Goal: Task Accomplishment & Management: Complete application form

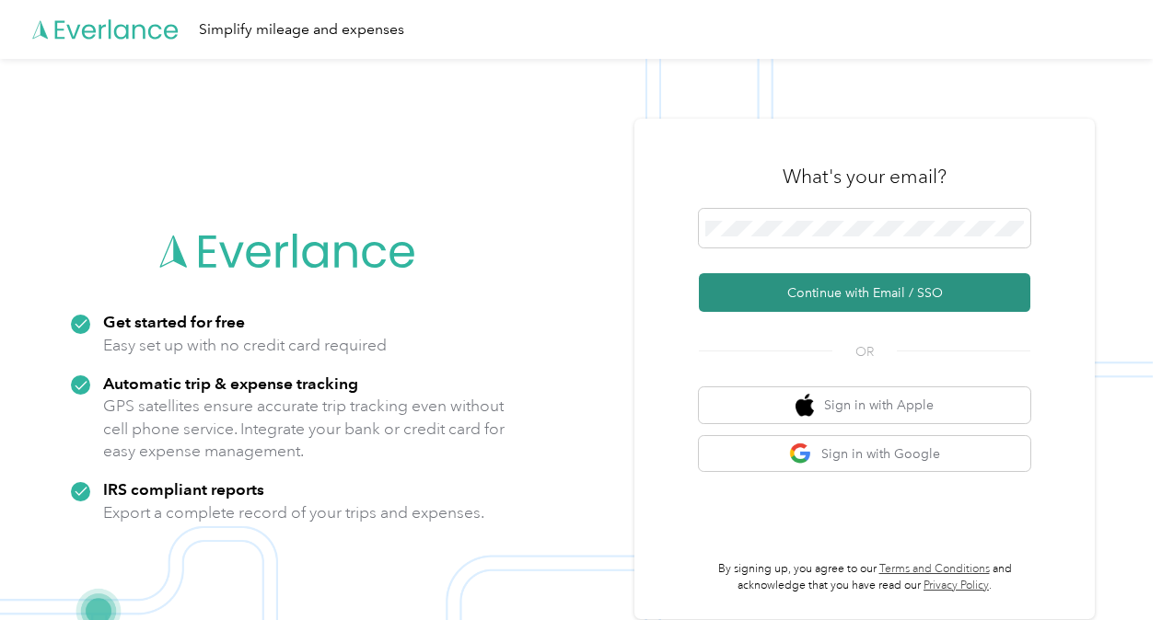
click at [787, 289] on button "Continue with Email / SSO" at bounding box center [864, 292] width 331 height 39
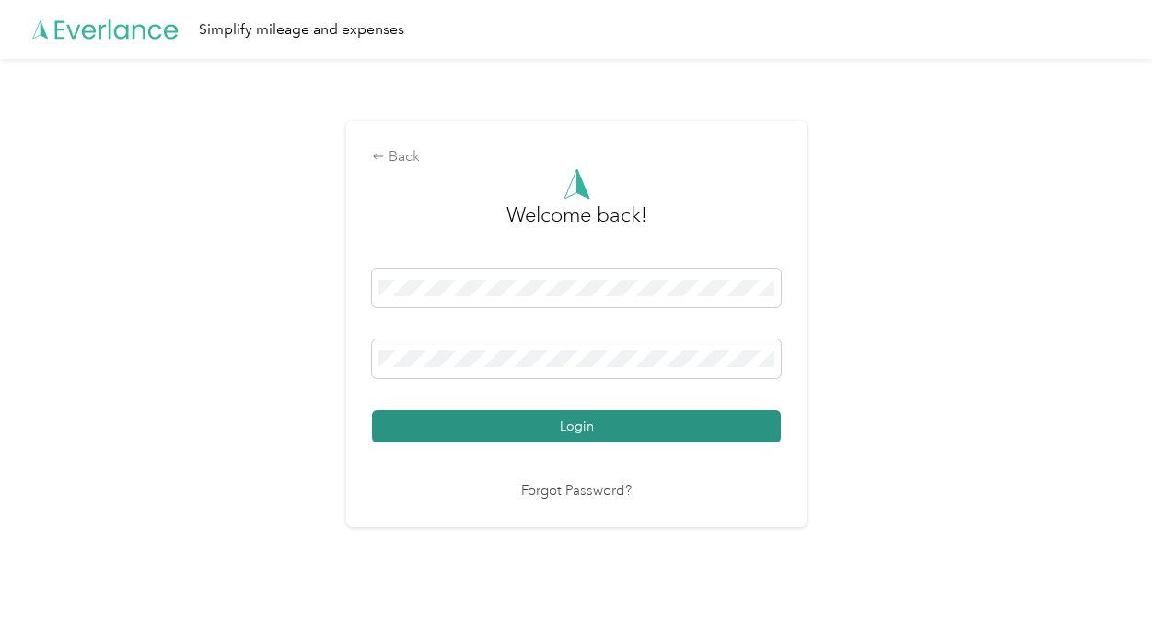
click at [637, 437] on button "Login" at bounding box center [576, 427] width 409 height 32
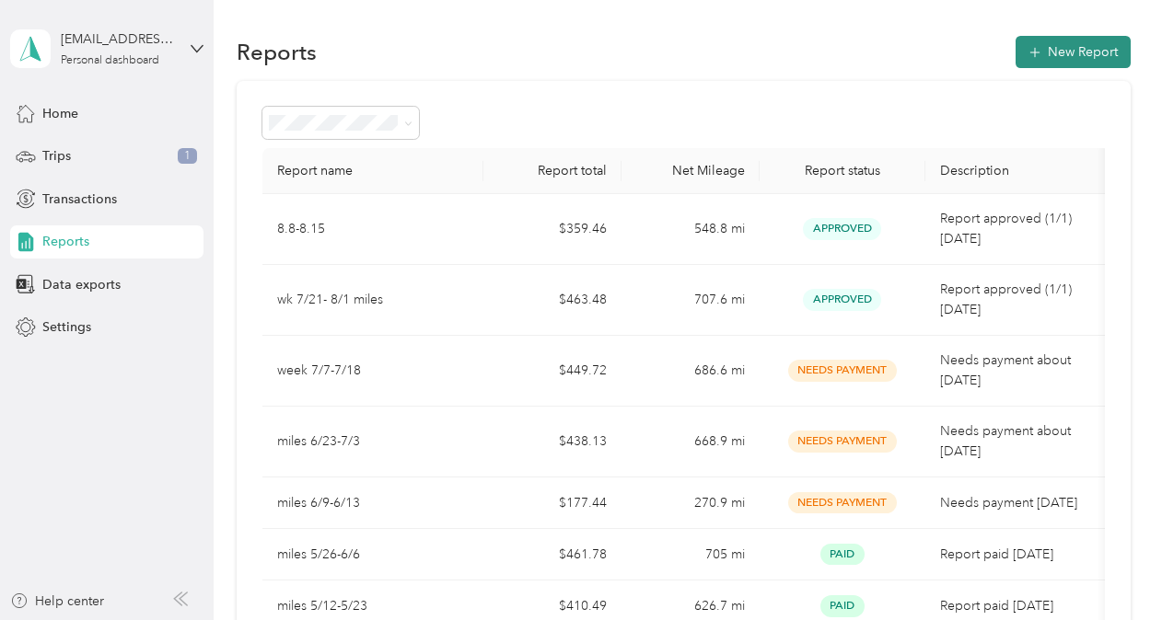
click at [1072, 62] on button "New Report" at bounding box center [1072, 52] width 115 height 32
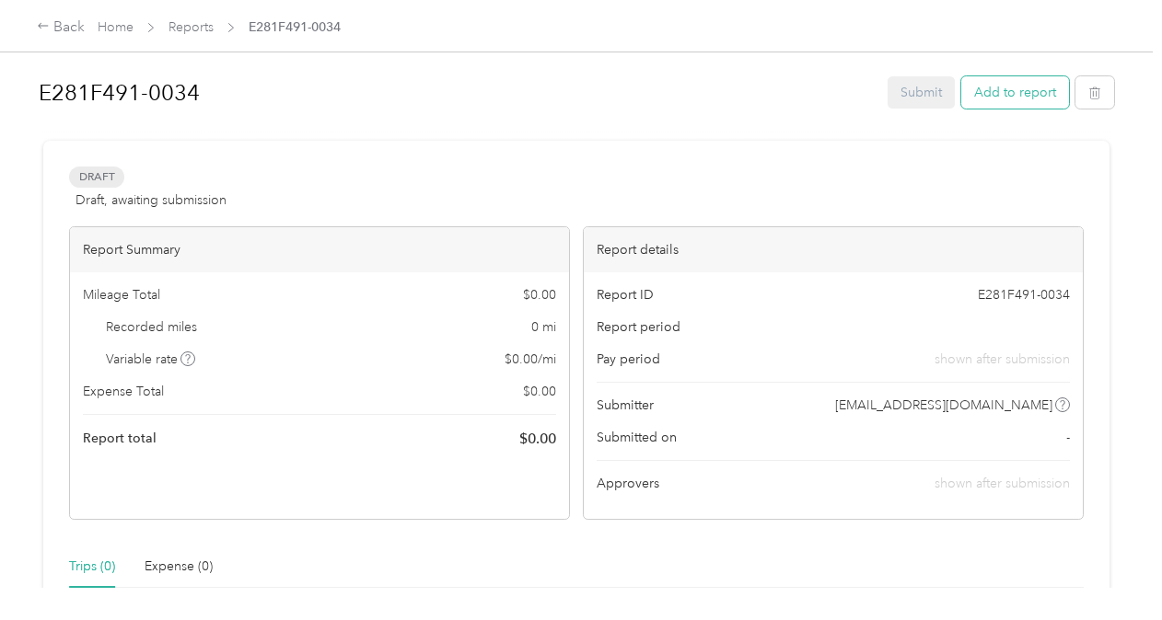
click at [1033, 94] on button "Add to report" at bounding box center [1015, 92] width 108 height 32
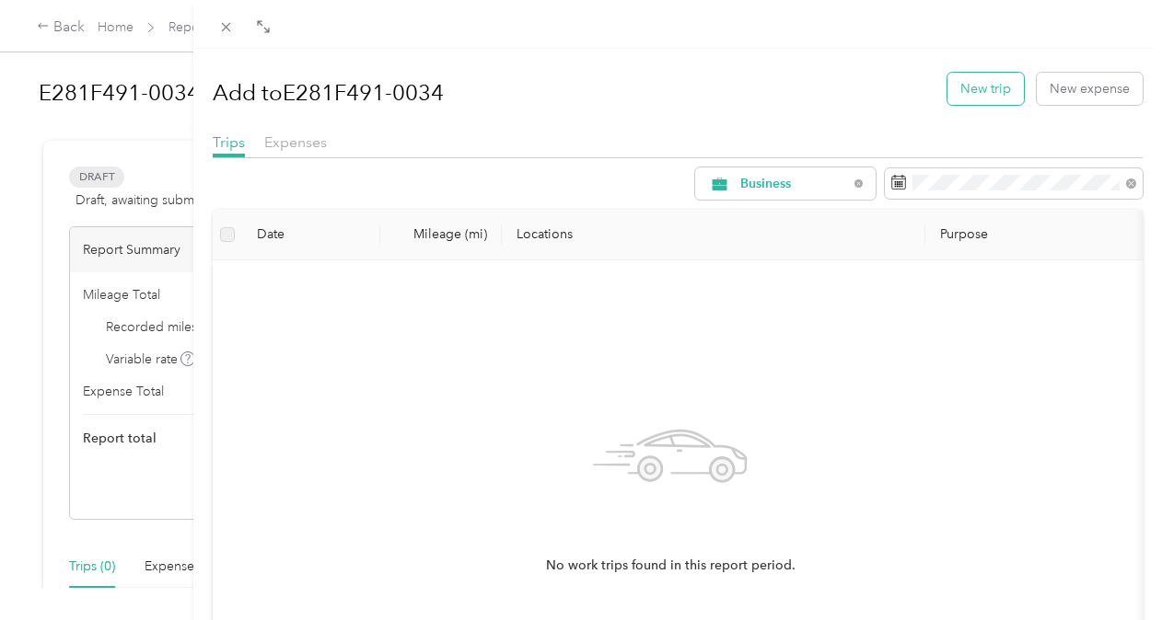
click at [956, 94] on button "New trip" at bounding box center [985, 89] width 76 height 32
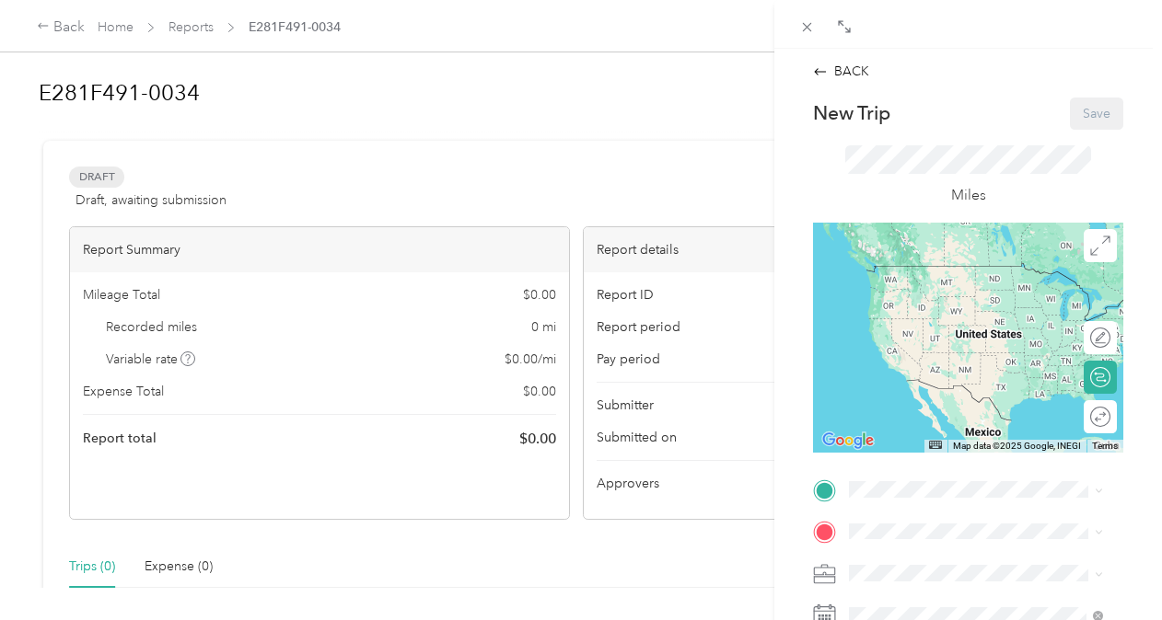
click at [166, 57] on div "BACK New Trip Save This trip cannot be edited because it is either under review…" at bounding box center [581, 310] width 1162 height 620
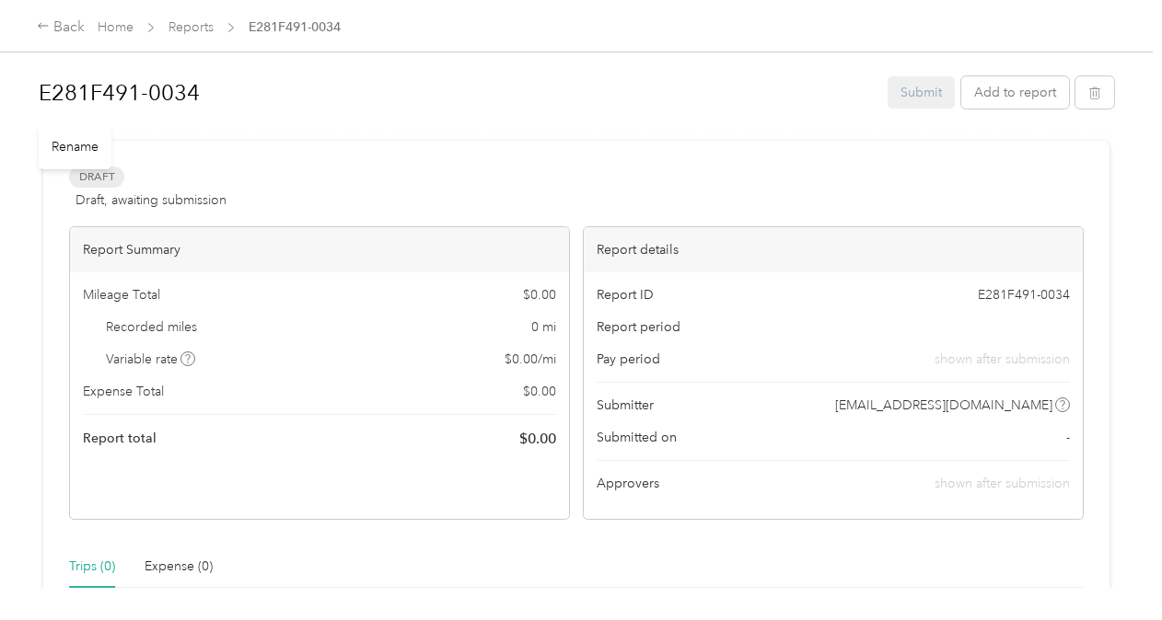
click at [230, 99] on h1 "E281F491-0034" at bounding box center [457, 93] width 836 height 44
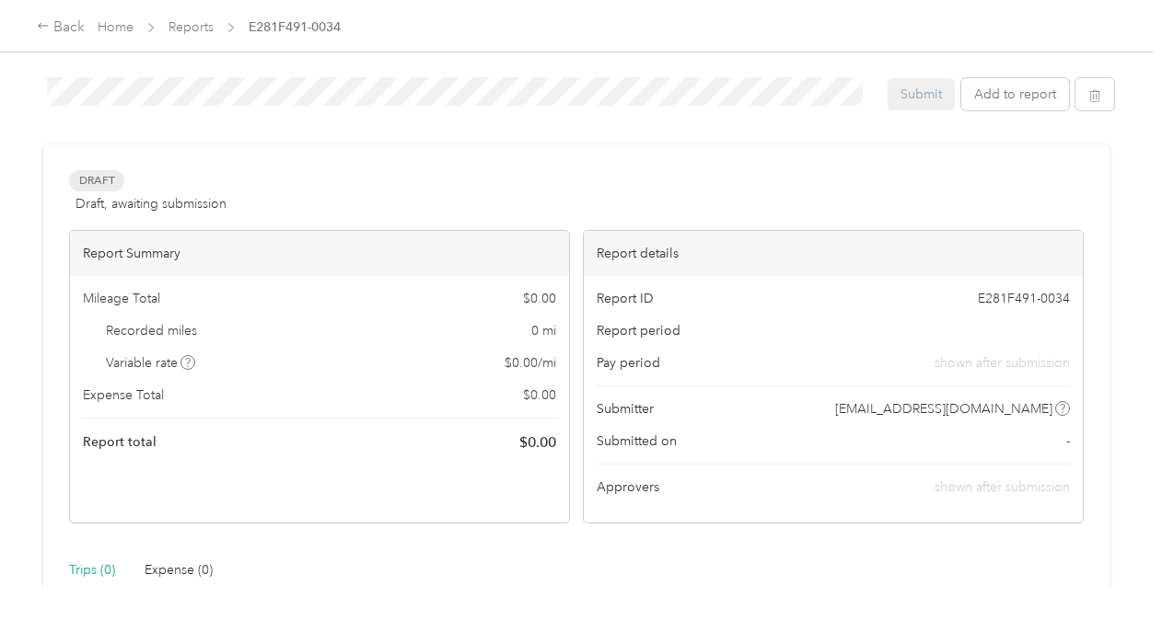
click at [28, 70] on div "E281F491-0034 Submit Add to report Draft Draft, awaiting submission View activi…" at bounding box center [576, 294] width 1153 height 588
click at [1000, 107] on button "Add to report" at bounding box center [1015, 94] width 108 height 32
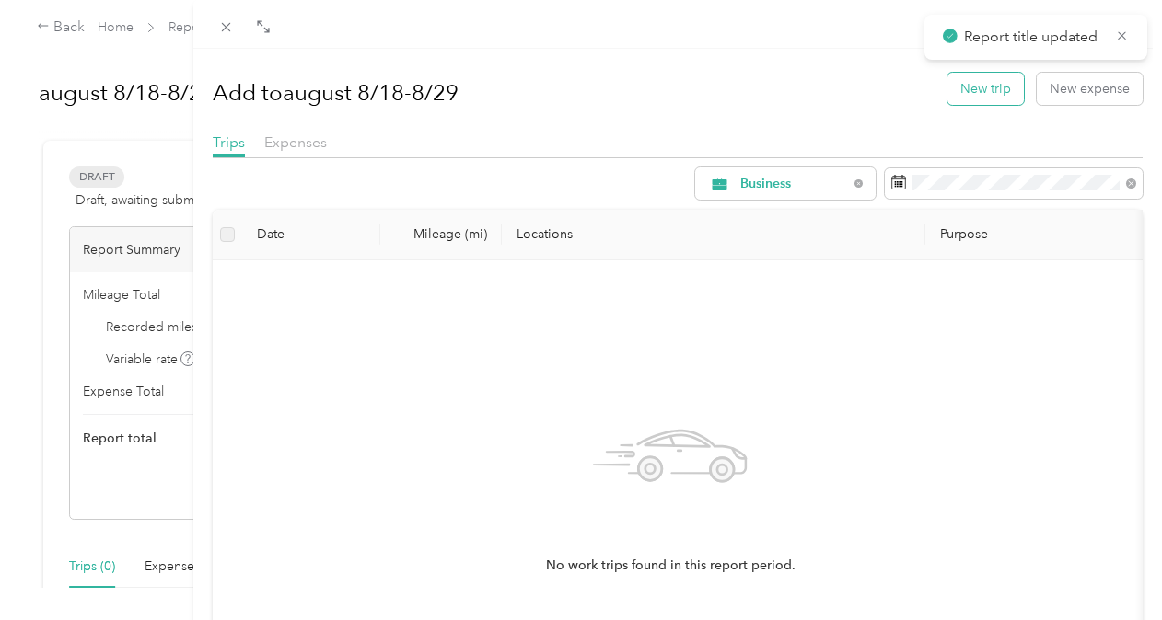
click at [996, 100] on button "New trip" at bounding box center [985, 89] width 76 height 32
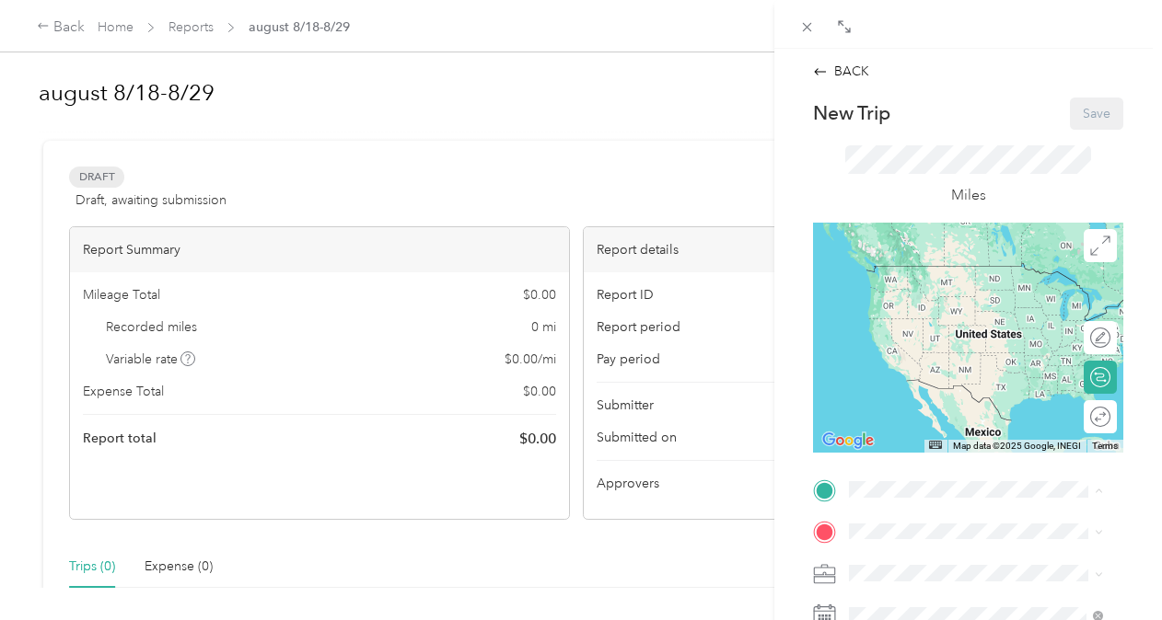
click at [907, 466] on li "Home [STREET_ADDRESS], Winston-Salem, [GEOGRAPHIC_DATA], [GEOGRAPHIC_DATA]" at bounding box center [975, 454] width 266 height 155
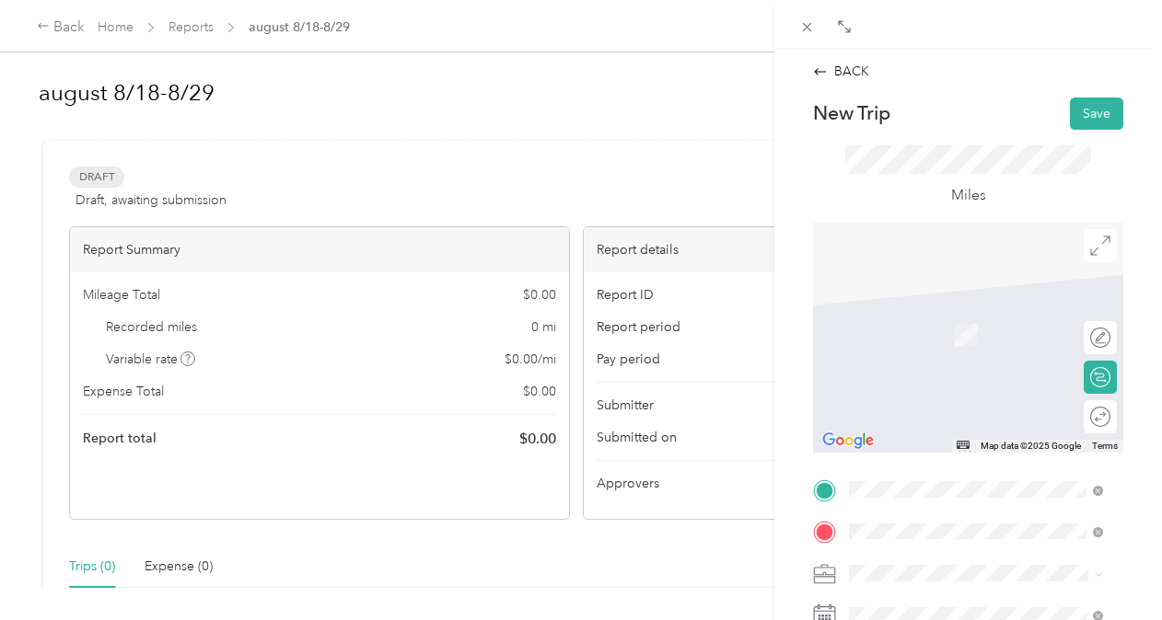
click at [973, 320] on span "[GEOGRAPHIC_DATA] [GEOGRAPHIC_DATA], [US_STATE] 27284, [GEOGRAPHIC_DATA]" at bounding box center [990, 323] width 213 height 49
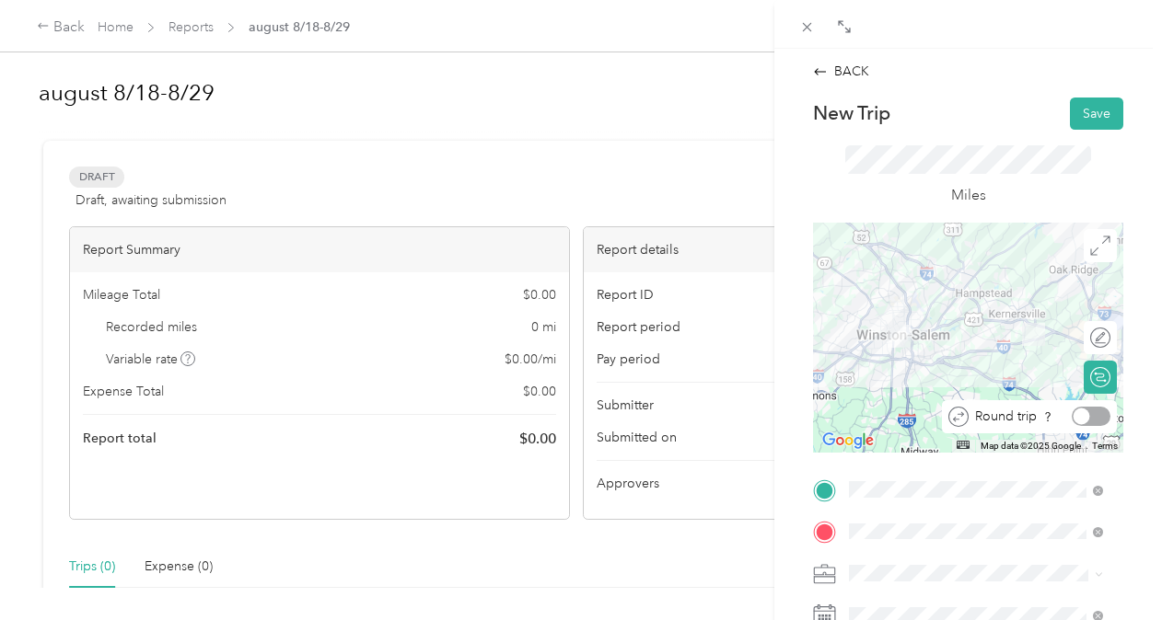
click at [1088, 417] on div at bounding box center [1091, 416] width 39 height 19
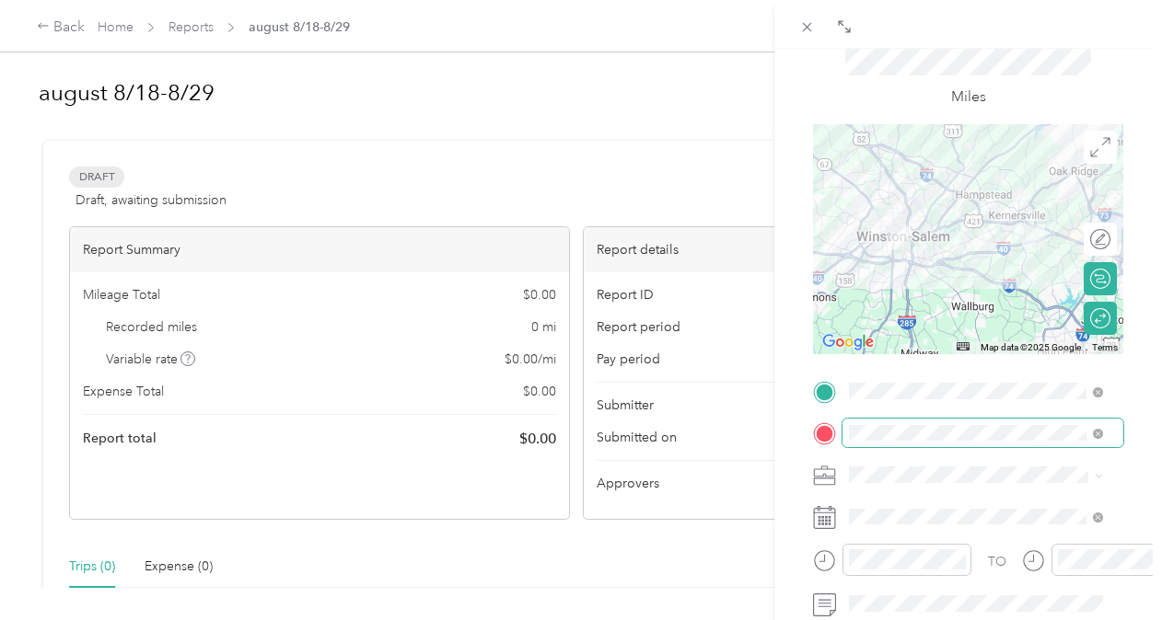
scroll to position [98, 0]
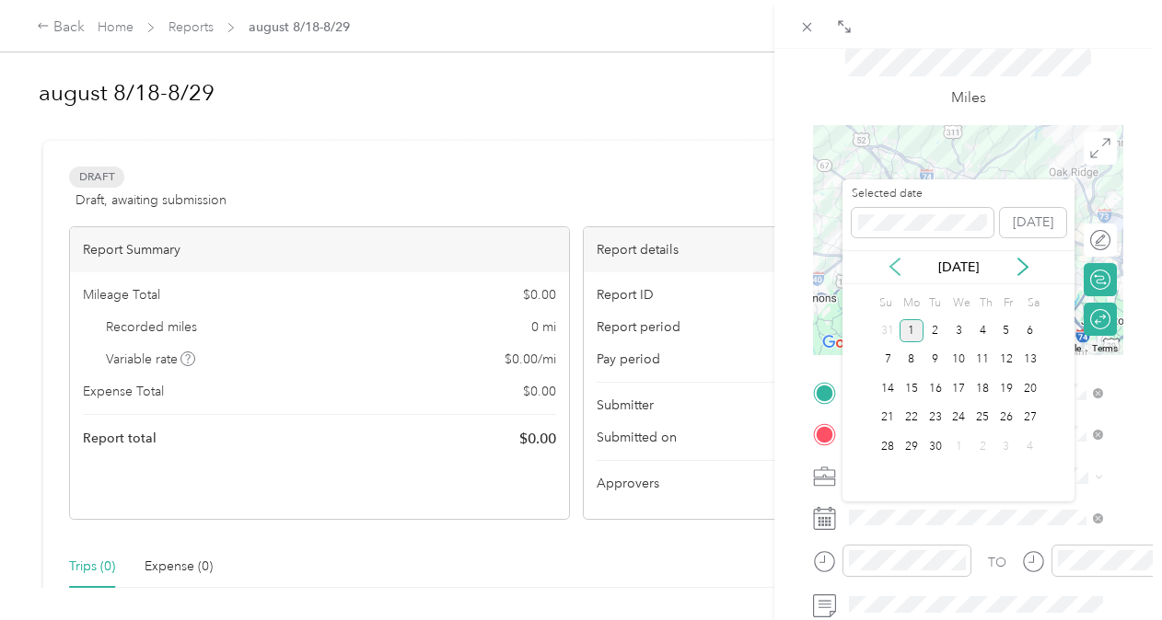
click at [895, 275] on icon at bounding box center [895, 267] width 18 height 18
click at [913, 418] on div "18" at bounding box center [911, 418] width 24 height 23
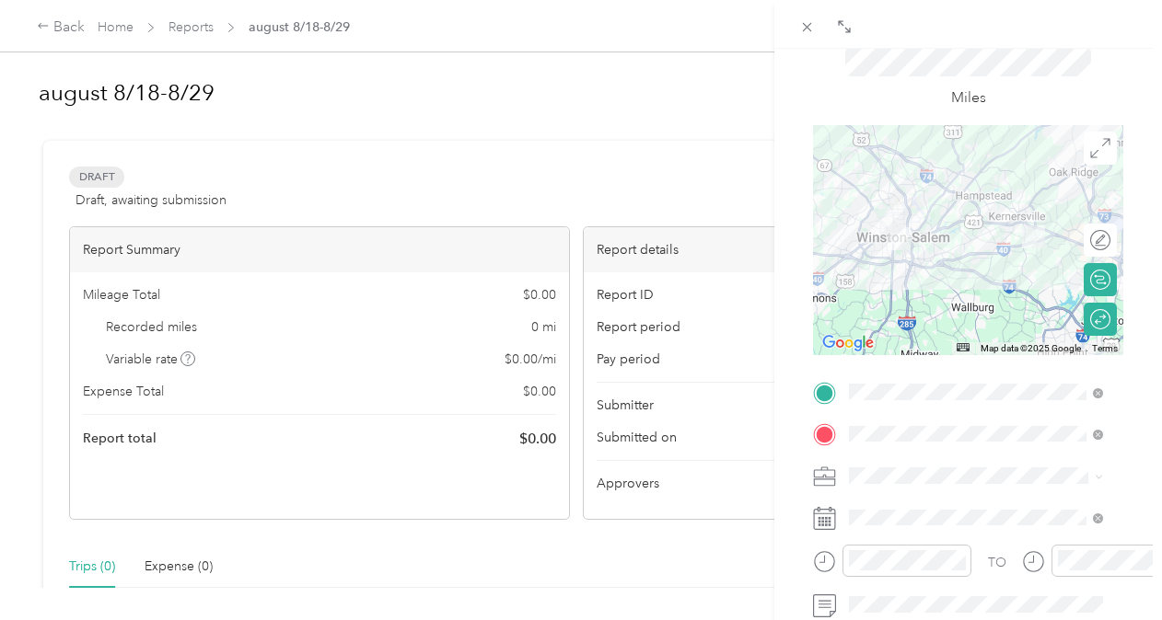
scroll to position [0, 0]
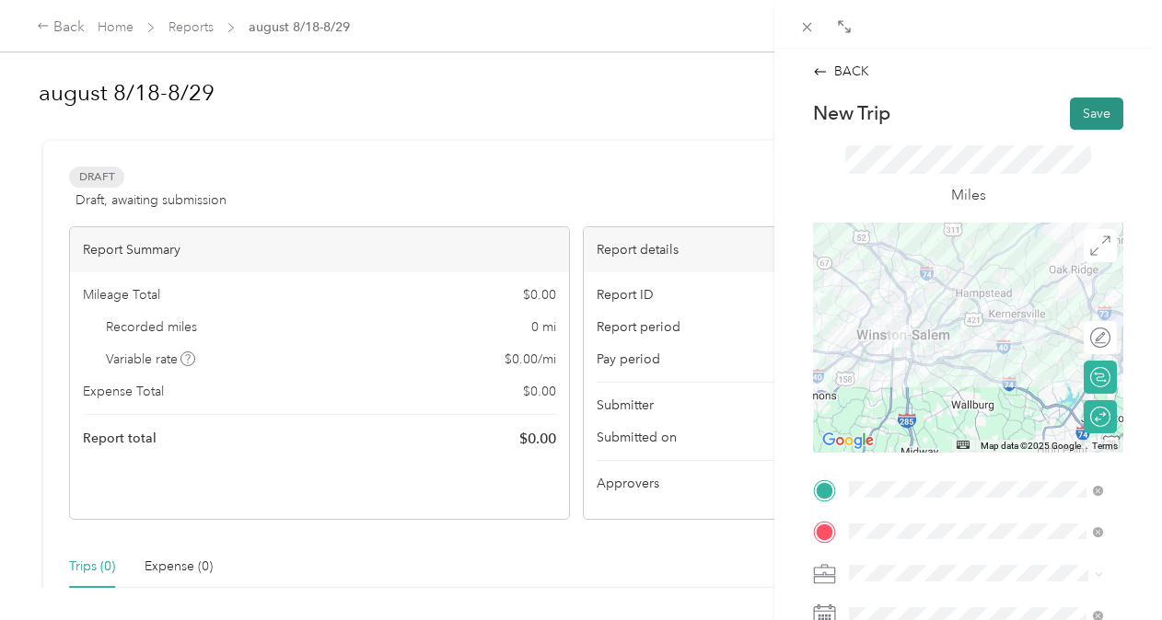
click at [1104, 114] on button "Save" at bounding box center [1096, 114] width 53 height 32
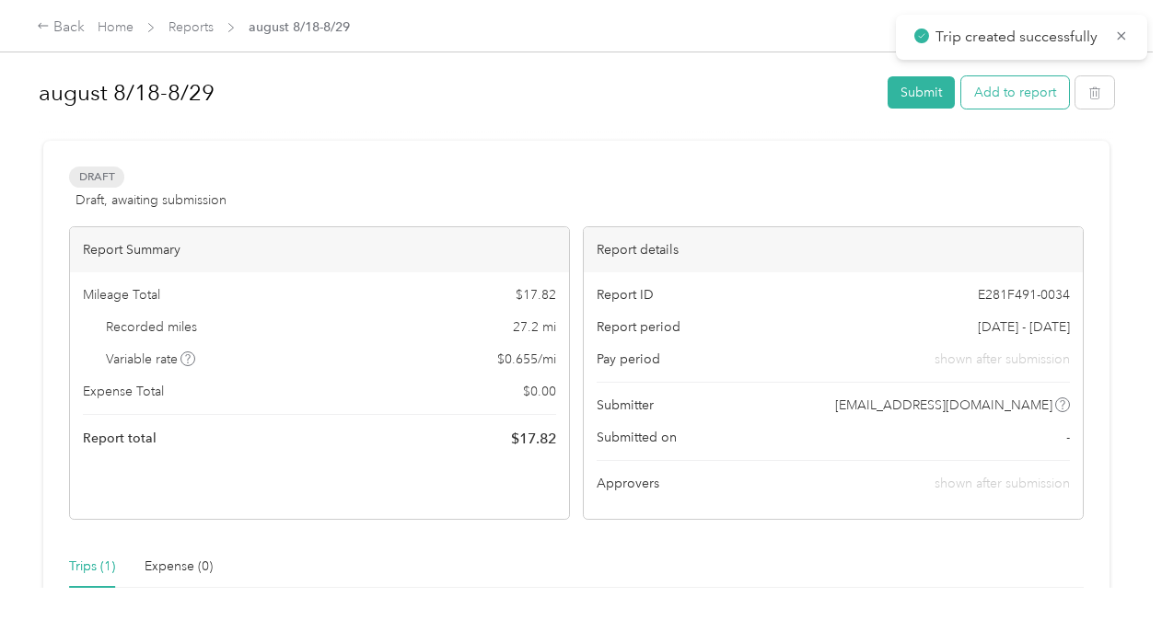
click at [1032, 87] on button "Add to report" at bounding box center [1015, 92] width 108 height 32
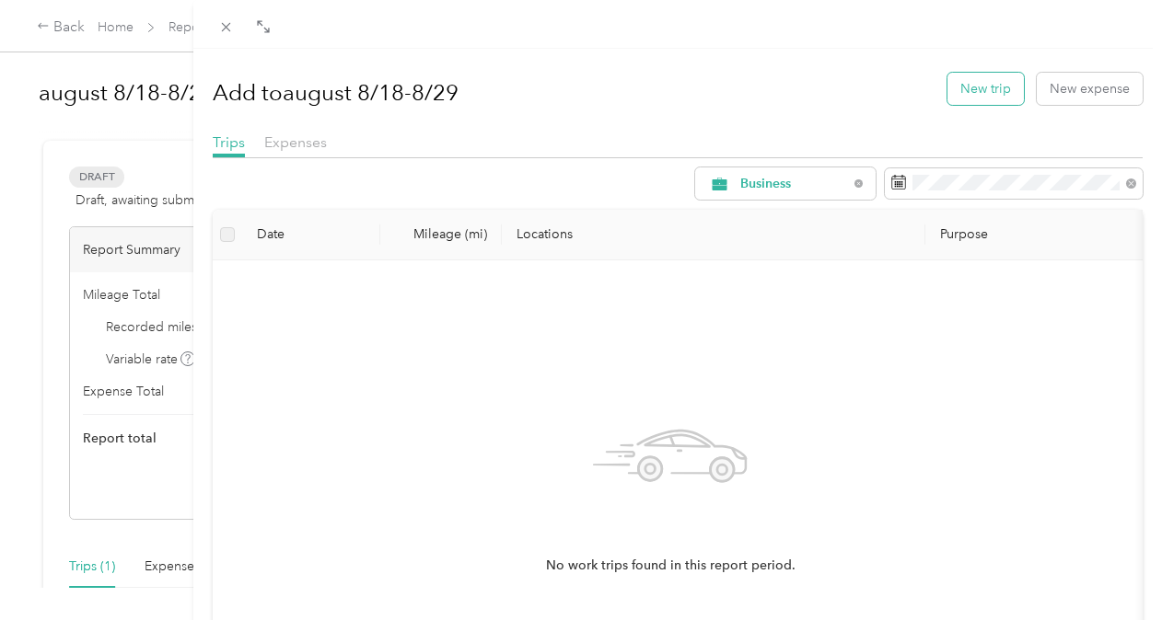
click at [968, 96] on button "New trip" at bounding box center [985, 89] width 76 height 32
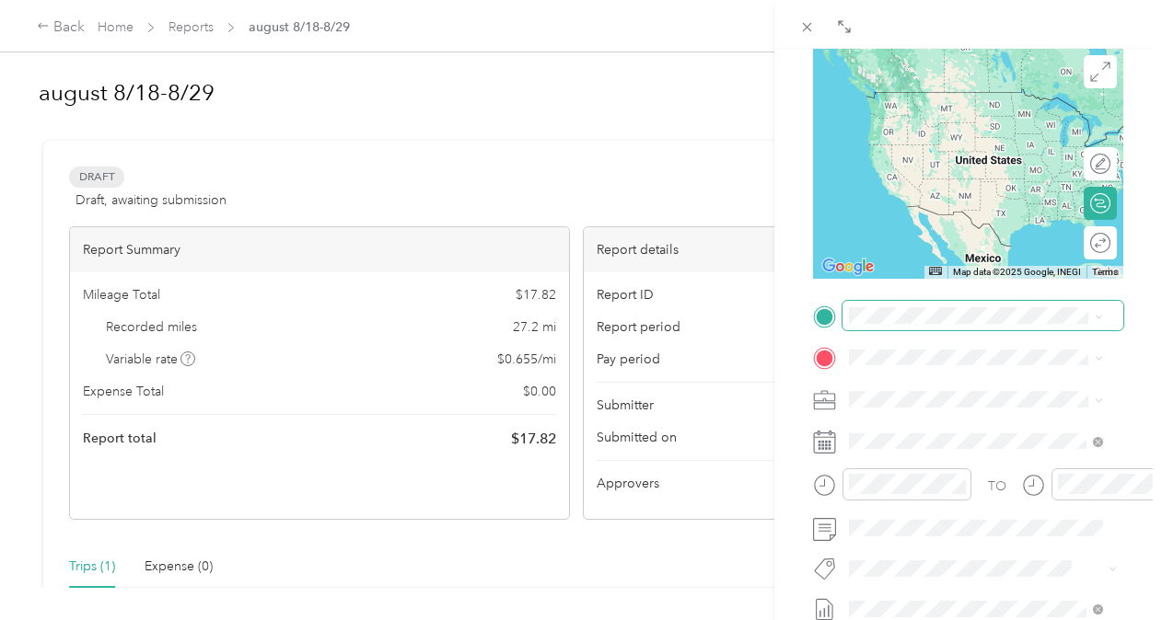
scroll to position [201, 0]
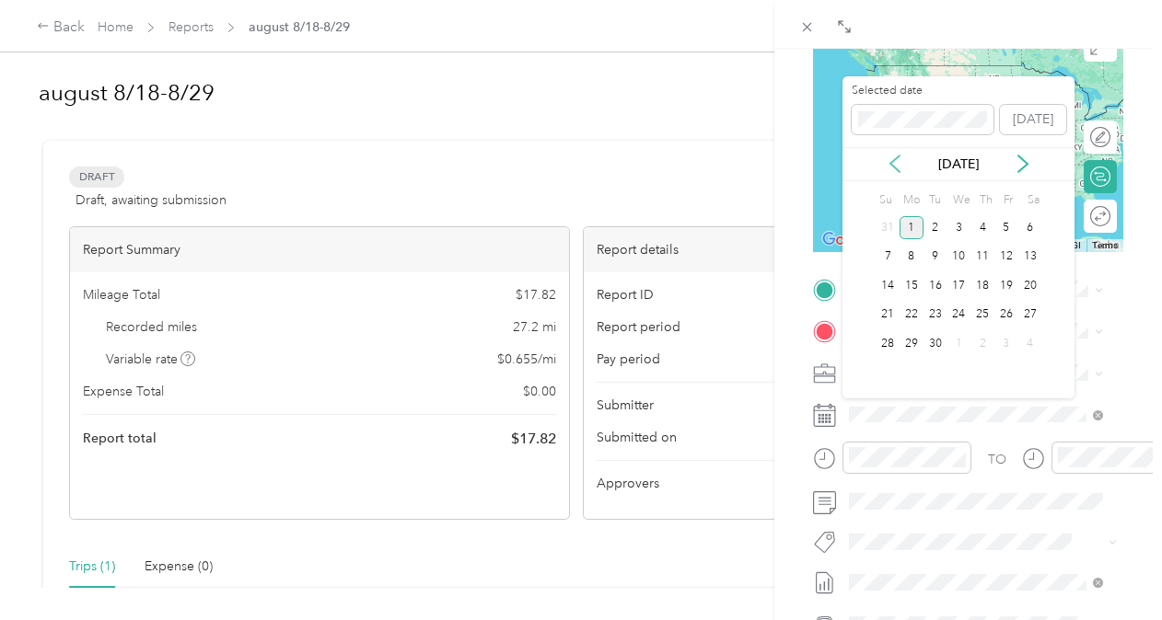
click at [893, 160] on icon at bounding box center [894, 164] width 9 height 17
click at [936, 319] on div "19" at bounding box center [935, 315] width 24 height 23
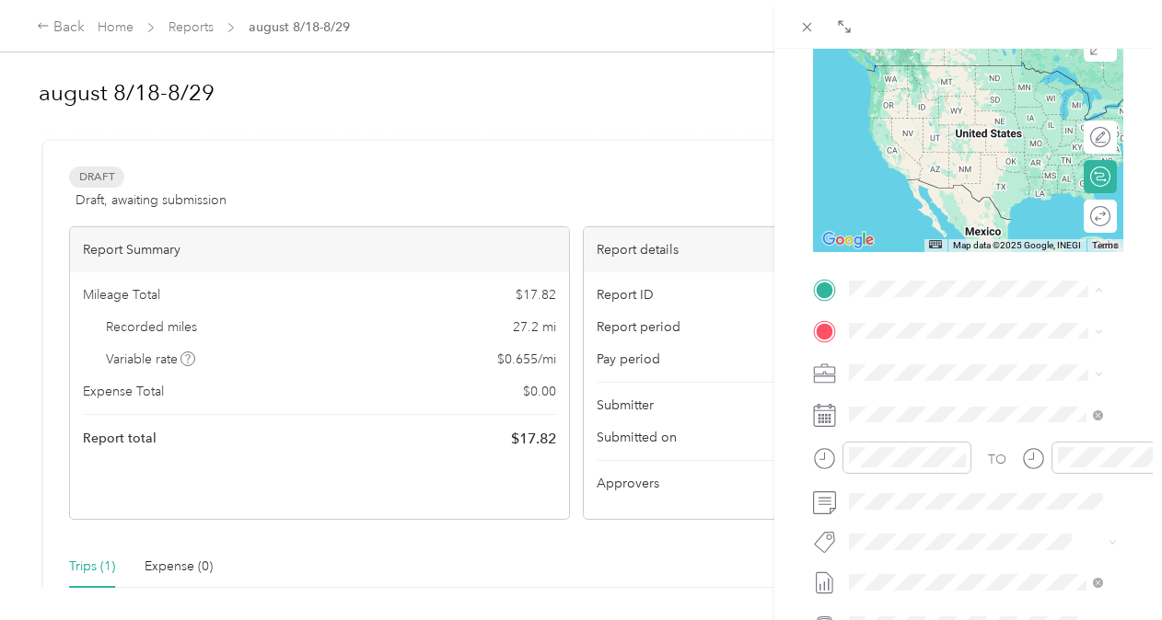
click at [919, 392] on div "Home [STREET_ADDRESS], Winston-Salem, [GEOGRAPHIC_DATA], [GEOGRAPHIC_DATA]" at bounding box center [990, 421] width 213 height 135
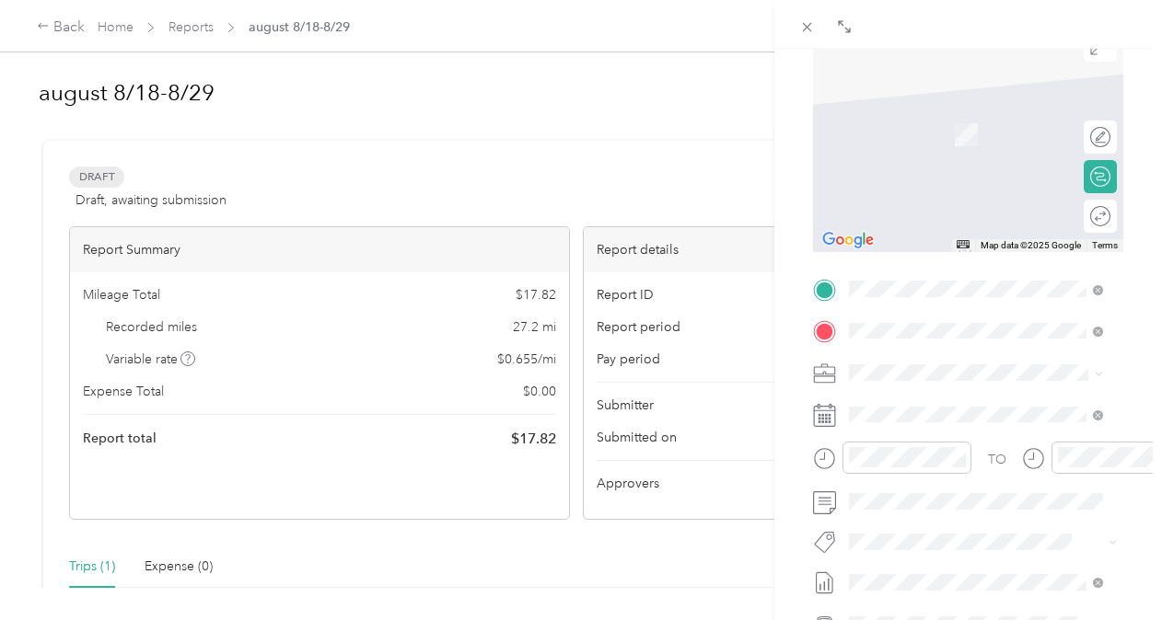
click at [915, 442] on ol "From search results [STREET_ADDRESS][US_STATE] [STREET_ADDRESS] [STREET_ADDRESS…" at bounding box center [975, 457] width 266 height 221
click at [906, 509] on span "[STREET_ADDRESS][US_STATE]" at bounding box center [976, 501] width 184 height 17
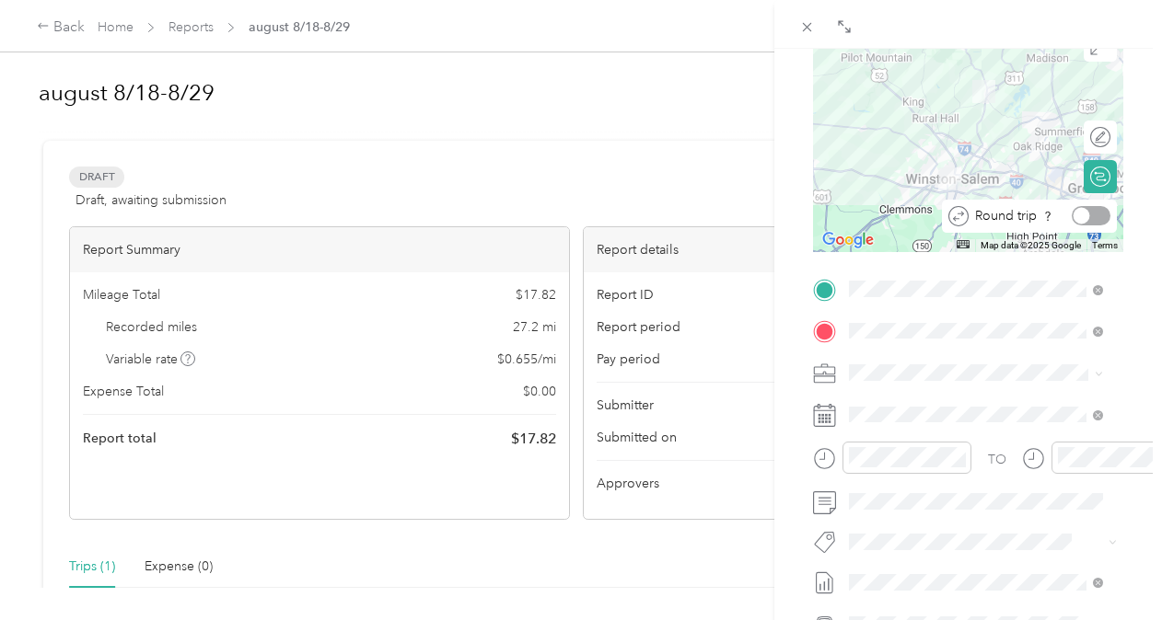
click at [1090, 207] on div at bounding box center [1091, 215] width 39 height 19
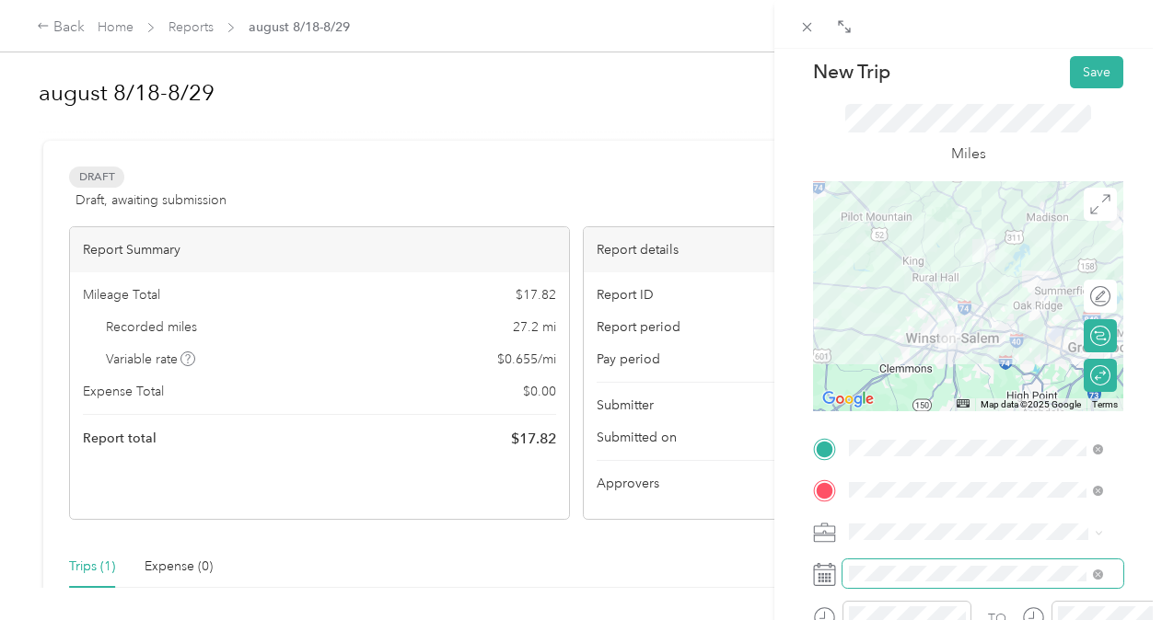
scroll to position [0, 0]
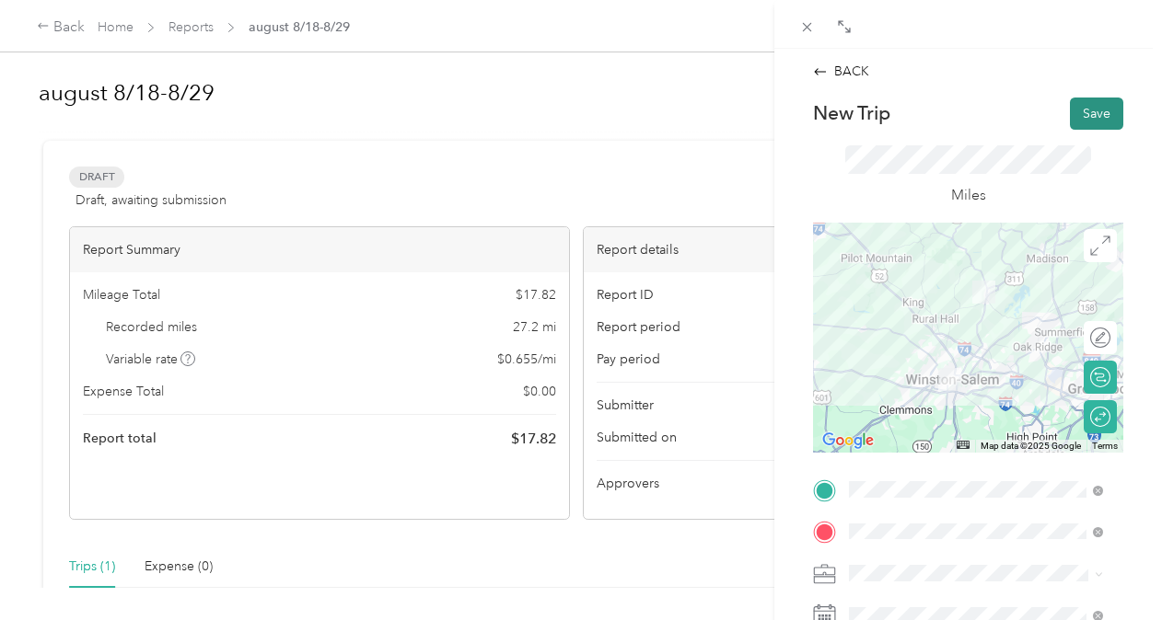
click at [1086, 120] on button "Save" at bounding box center [1096, 114] width 53 height 32
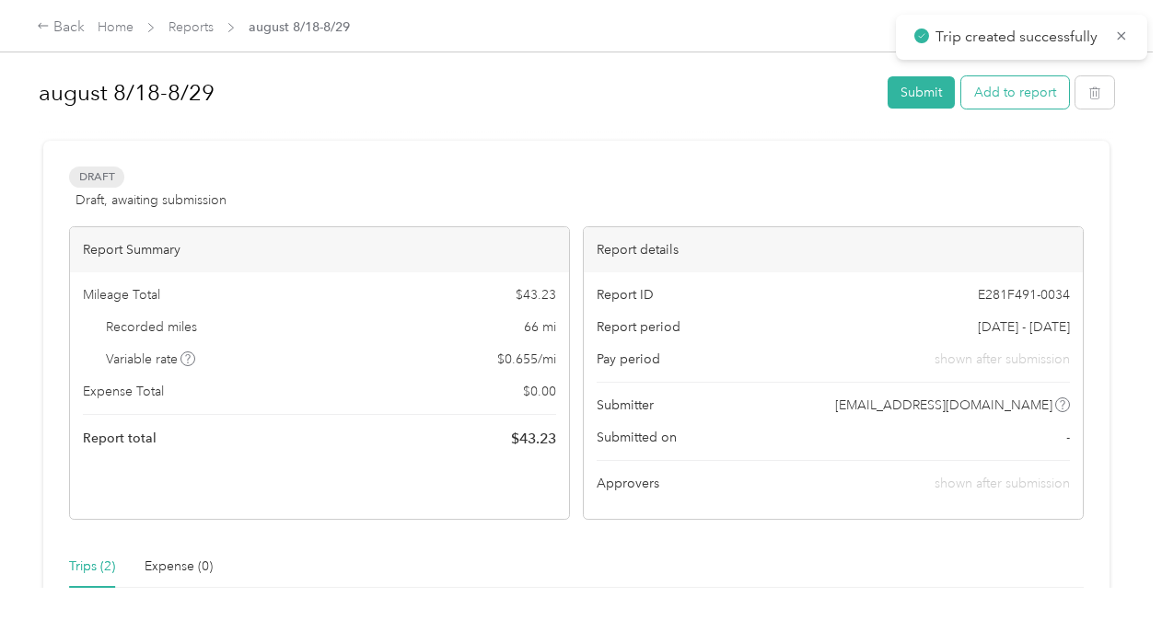
click at [1032, 92] on button "Add to report" at bounding box center [1015, 92] width 108 height 32
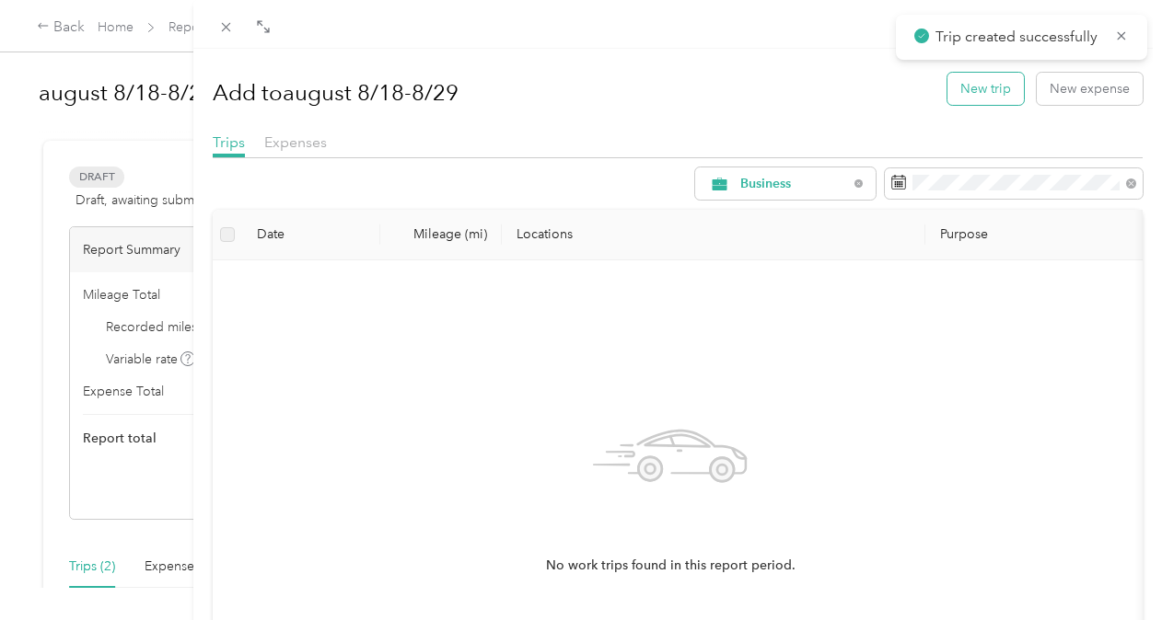
click at [994, 94] on button "New trip" at bounding box center [985, 89] width 76 height 32
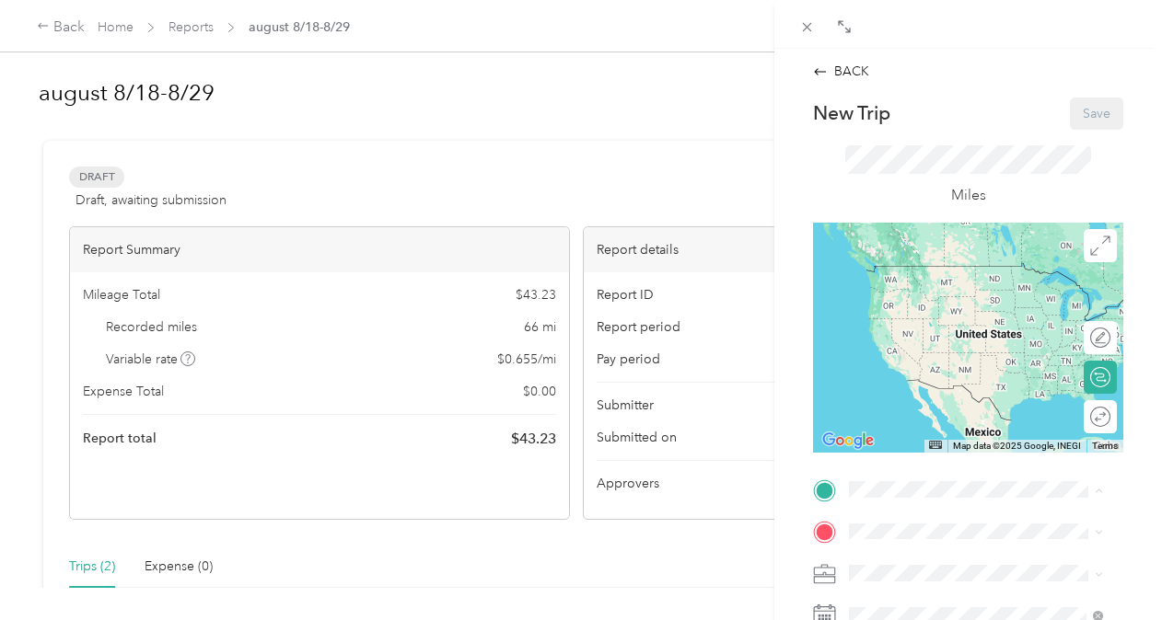
click at [893, 435] on span "[GEOGRAPHIC_DATA], [GEOGRAPHIC_DATA], [GEOGRAPHIC_DATA] , 27101, [GEOGRAPHIC_DA…" at bounding box center [976, 464] width 184 height 112
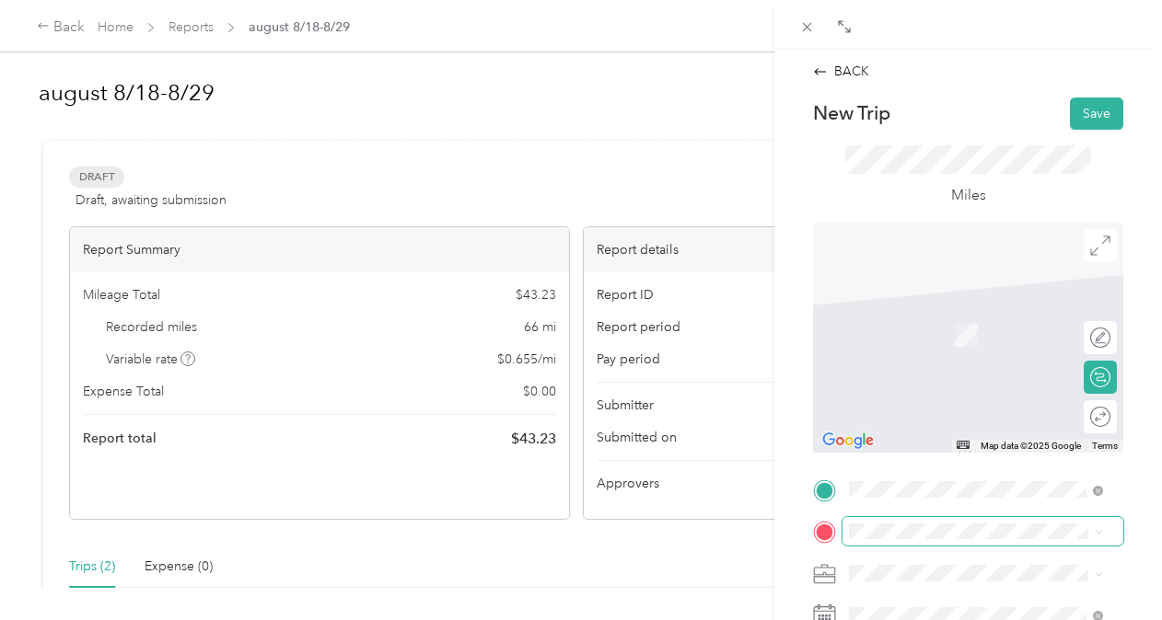
click at [884, 521] on span at bounding box center [982, 531] width 281 height 29
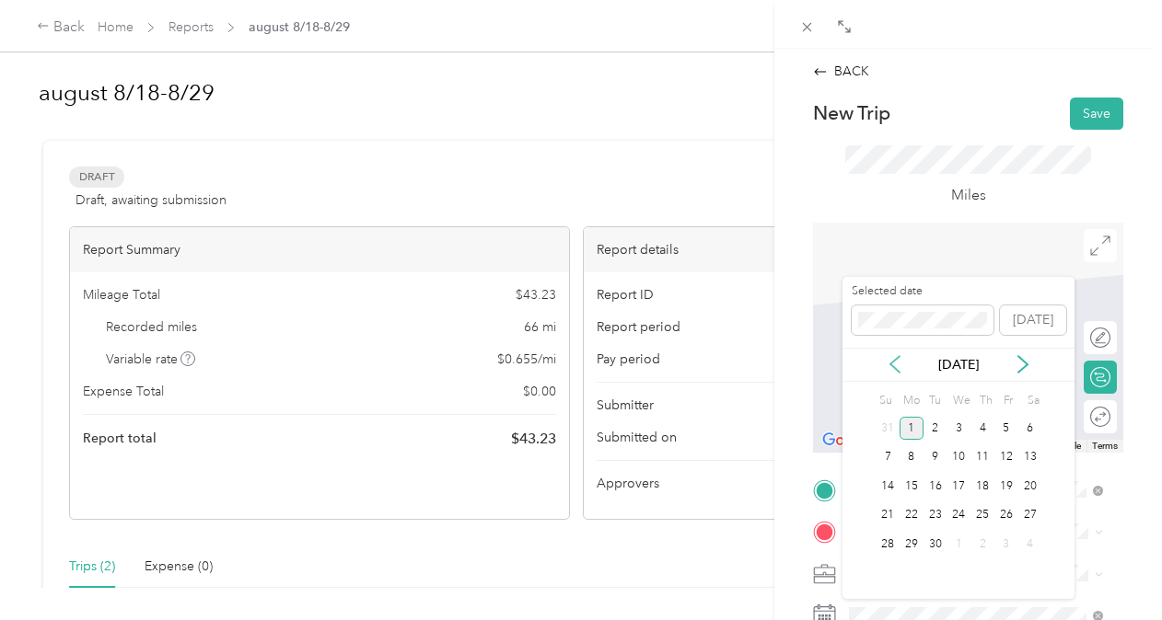
click at [892, 363] on icon at bounding box center [894, 364] width 9 height 17
click at [963, 519] on div "20" at bounding box center [959, 515] width 24 height 23
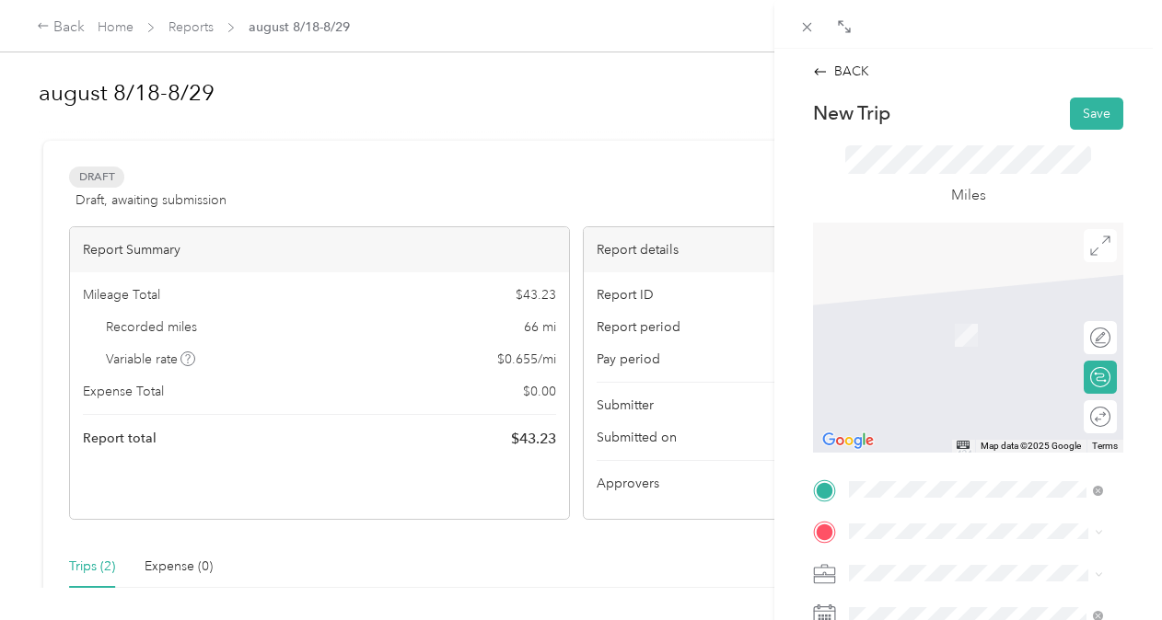
click at [952, 311] on span "[PERSON_NAME][GEOGRAPHIC_DATA][US_STATE], [GEOGRAPHIC_DATA]" at bounding box center [990, 321] width 213 height 49
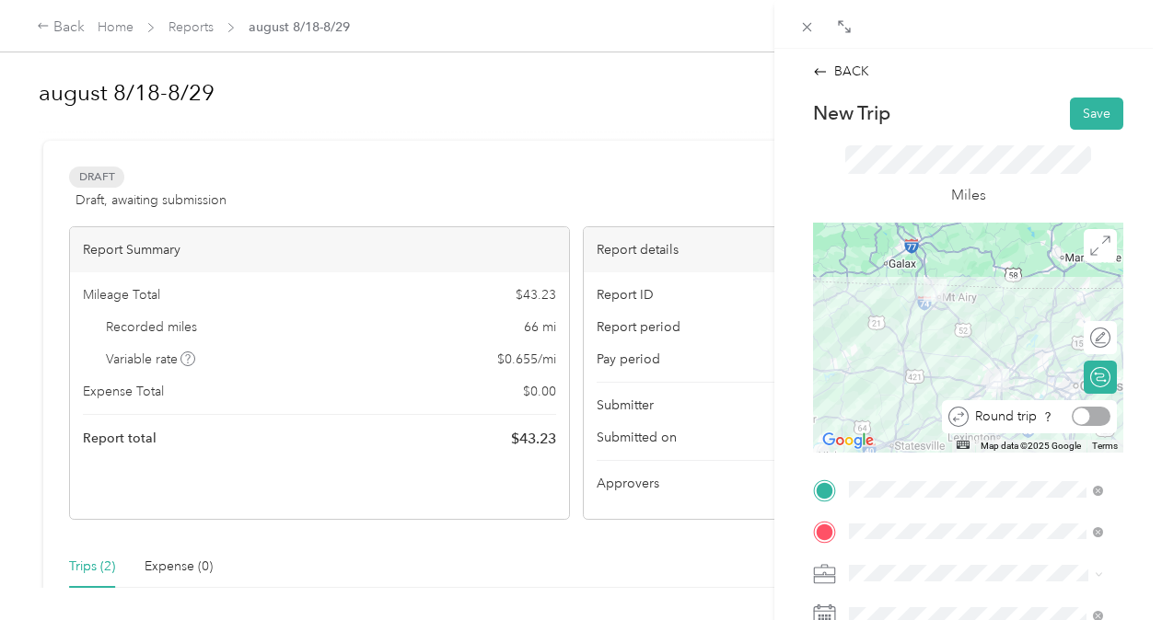
click at [1084, 423] on div at bounding box center [1091, 416] width 39 height 19
click at [1080, 107] on button "Save" at bounding box center [1096, 114] width 53 height 32
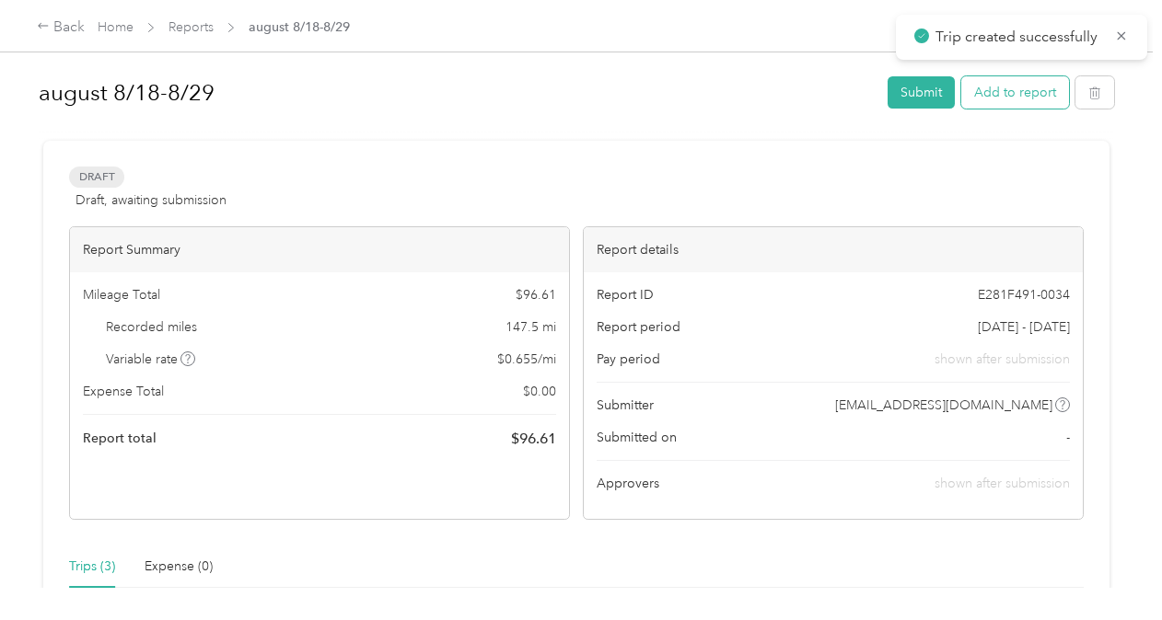
click at [1027, 103] on button "Add to report" at bounding box center [1015, 92] width 108 height 32
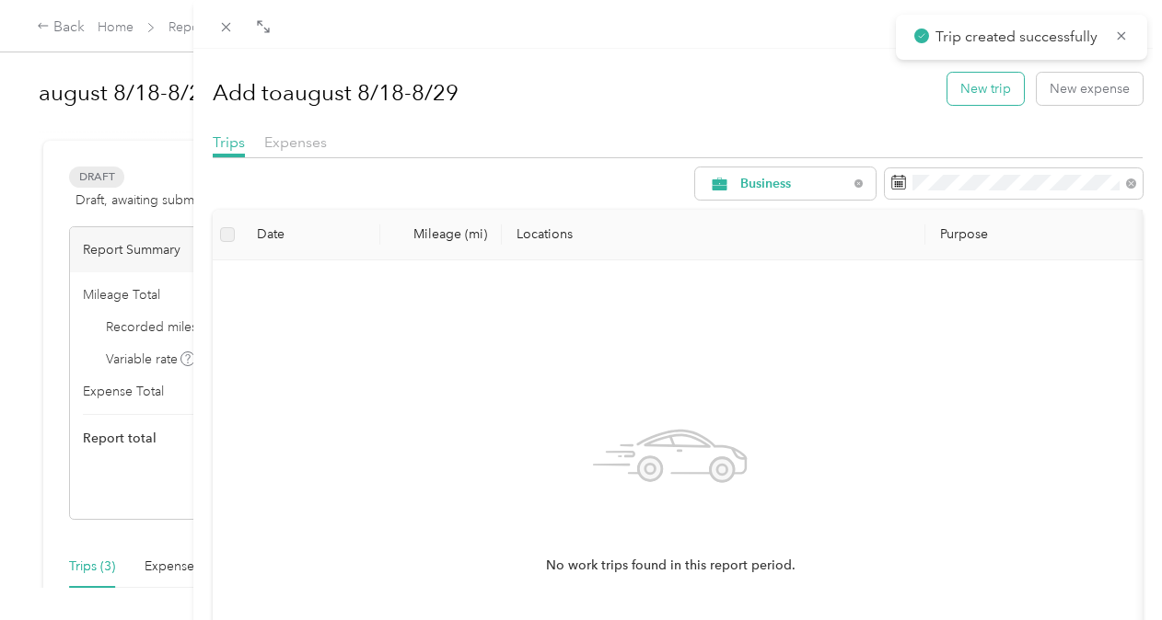
click at [989, 90] on button "New trip" at bounding box center [985, 89] width 76 height 32
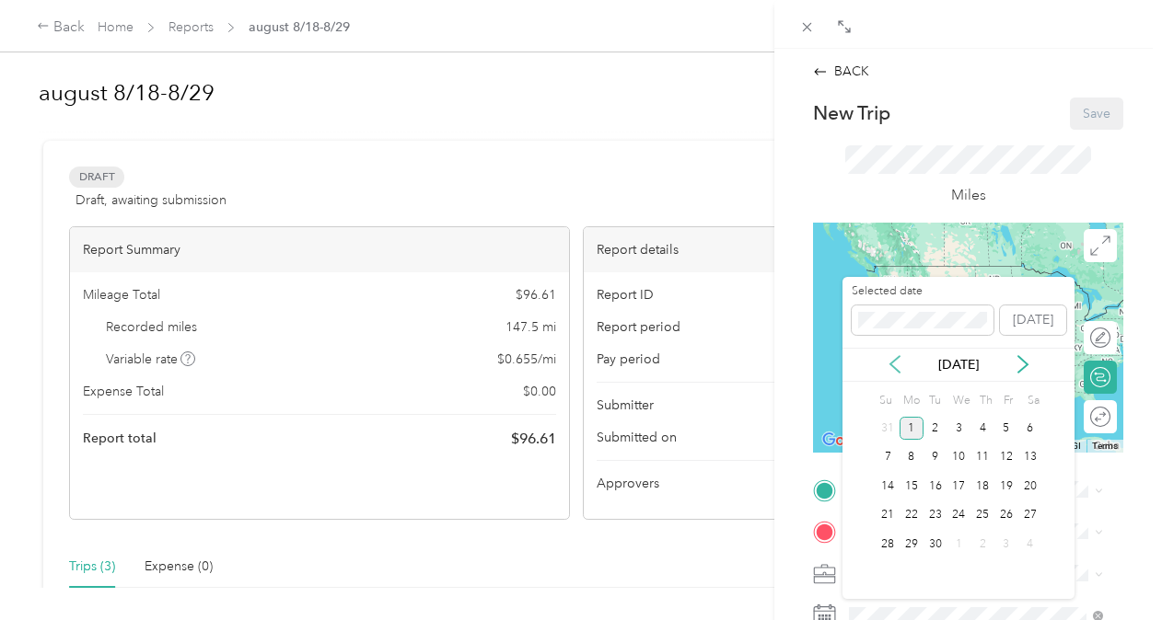
click at [886, 363] on icon at bounding box center [895, 364] width 18 height 18
click at [979, 514] on div "21" at bounding box center [982, 515] width 24 height 23
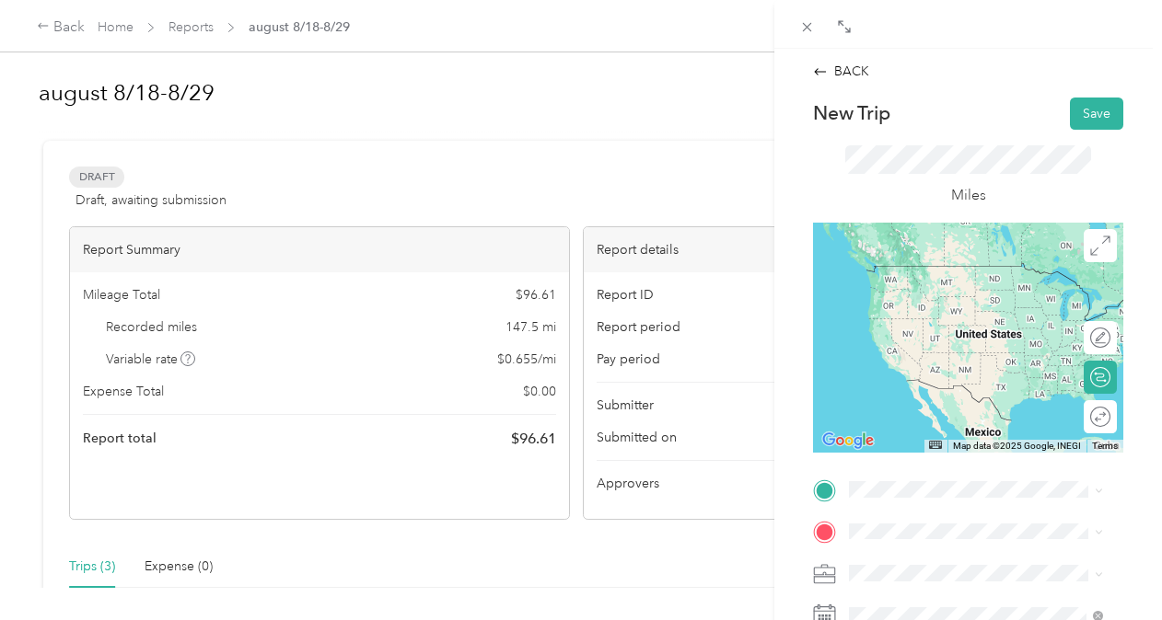
click at [933, 442] on div "Home [STREET_ADDRESS], Winston-Salem, [GEOGRAPHIC_DATA], [GEOGRAPHIC_DATA]" at bounding box center [990, 454] width 213 height 135
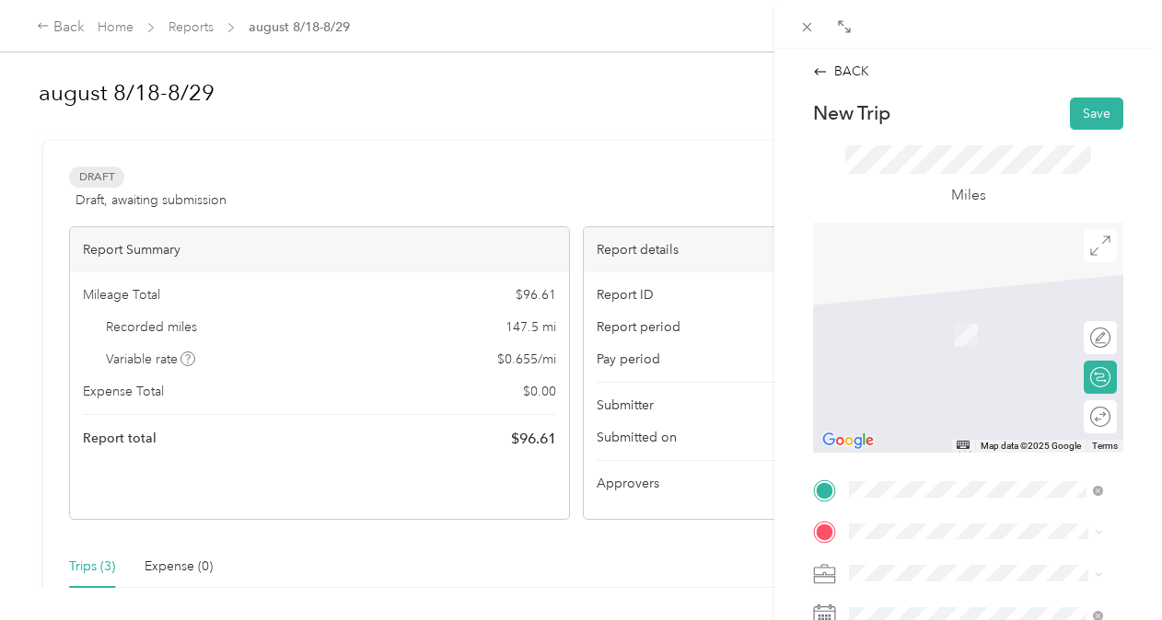
click at [998, 381] on span "[GEOGRAPHIC_DATA][US_STATE], [GEOGRAPHIC_DATA]" at bounding box center [990, 365] width 213 height 32
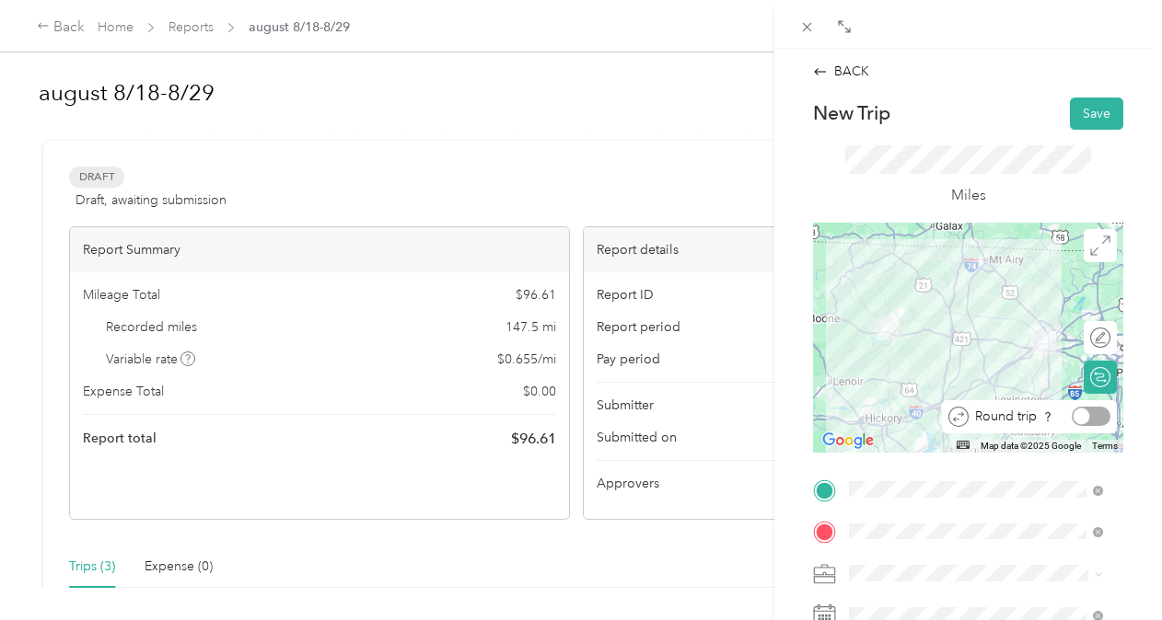
click at [1090, 420] on div at bounding box center [1091, 416] width 39 height 19
click at [1079, 120] on button "Save" at bounding box center [1096, 114] width 53 height 32
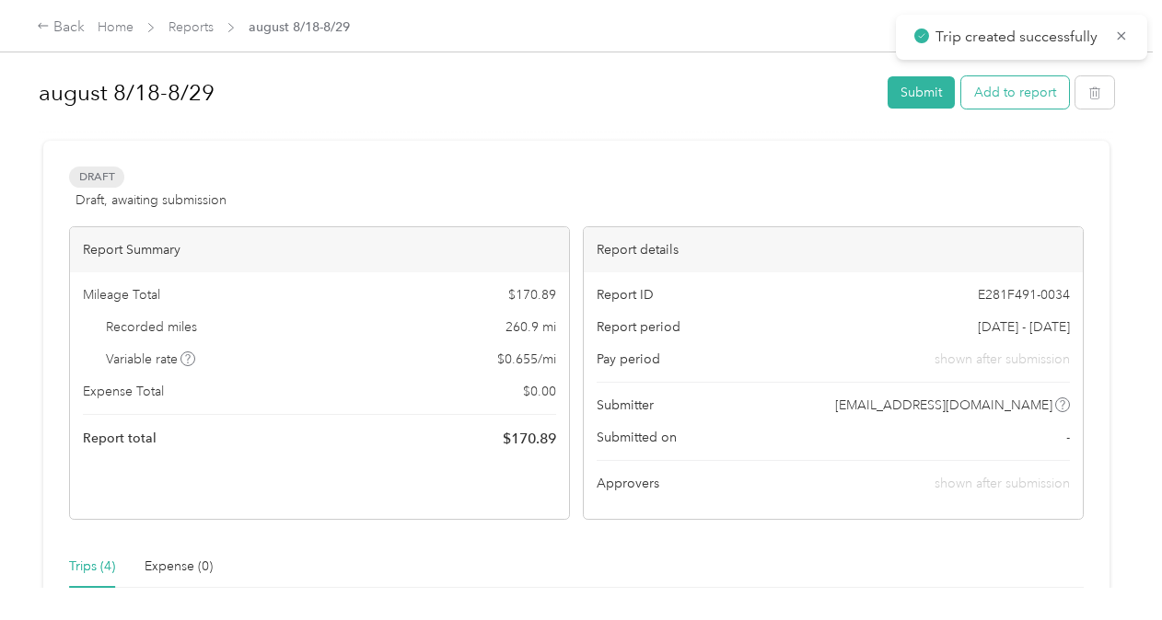
click at [1033, 95] on button "Add to report" at bounding box center [1015, 92] width 108 height 32
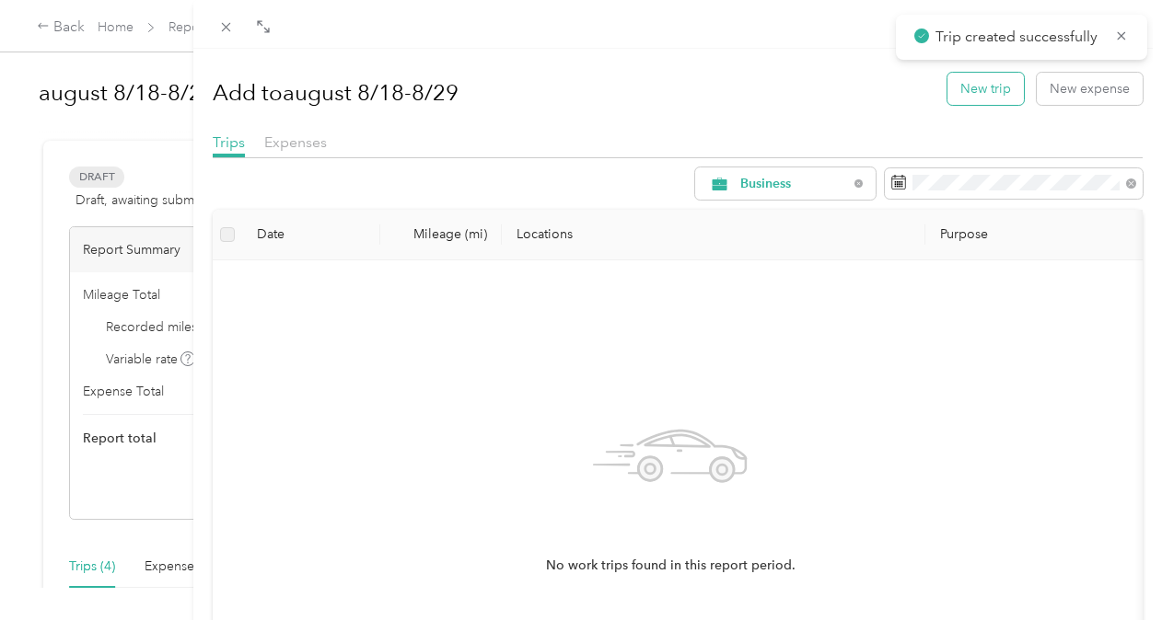
click at [994, 98] on button "New trip" at bounding box center [985, 89] width 76 height 32
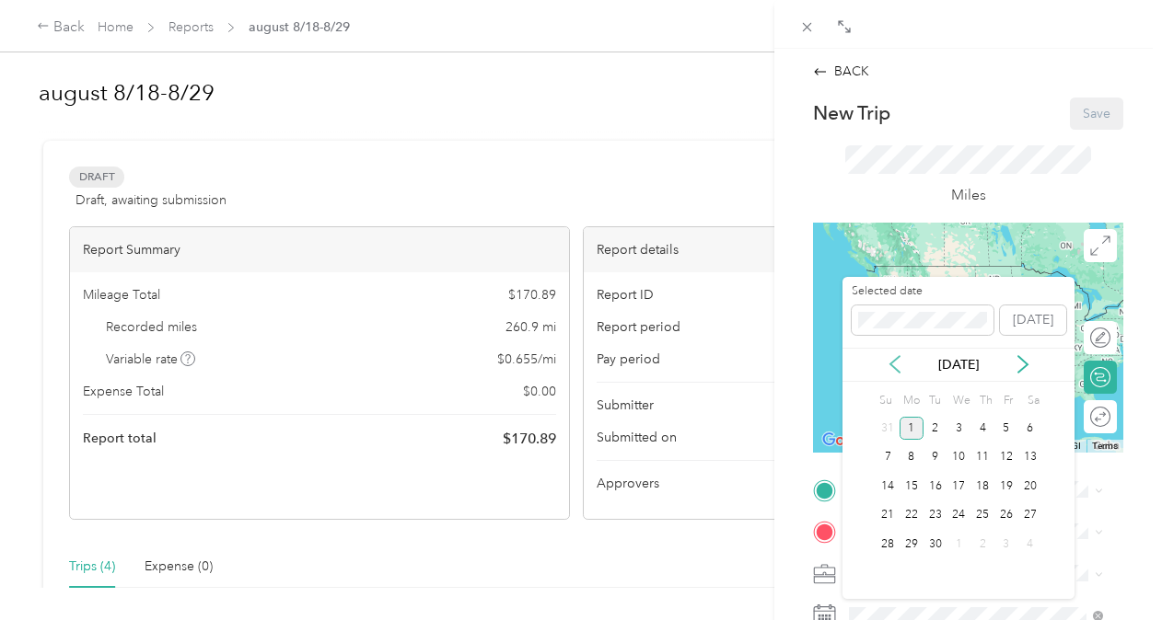
click at [896, 360] on icon at bounding box center [894, 364] width 9 height 17
click at [915, 534] on div "25" at bounding box center [911, 544] width 24 height 23
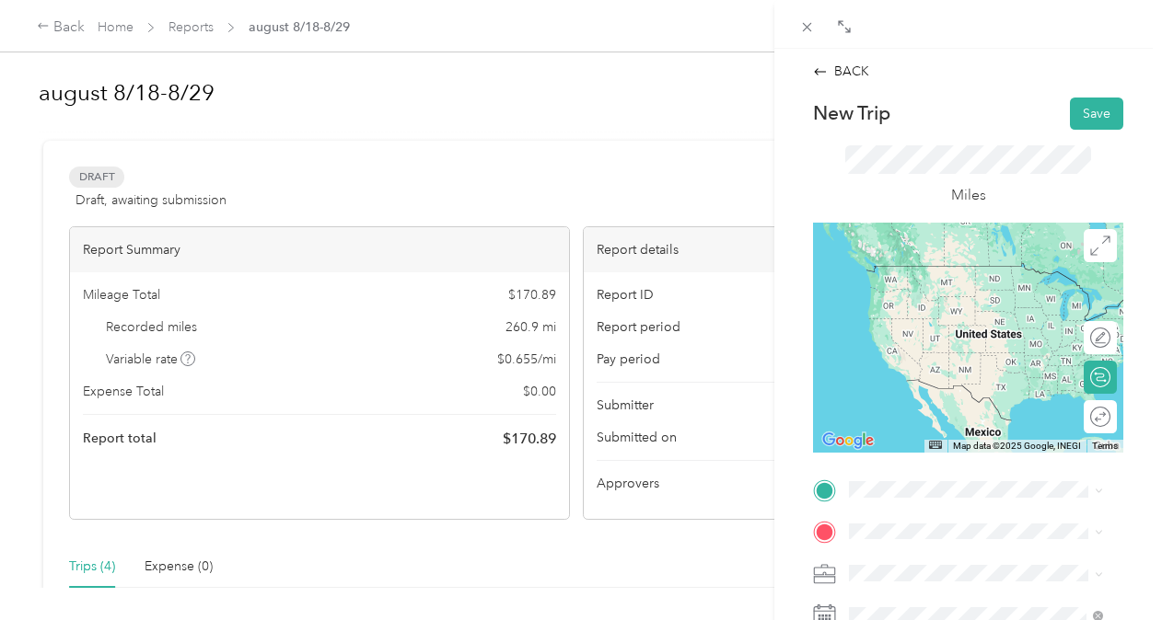
click at [901, 440] on span "[GEOGRAPHIC_DATA], [GEOGRAPHIC_DATA], [GEOGRAPHIC_DATA] , 27101, [GEOGRAPHIC_DA…" at bounding box center [976, 461] width 184 height 112
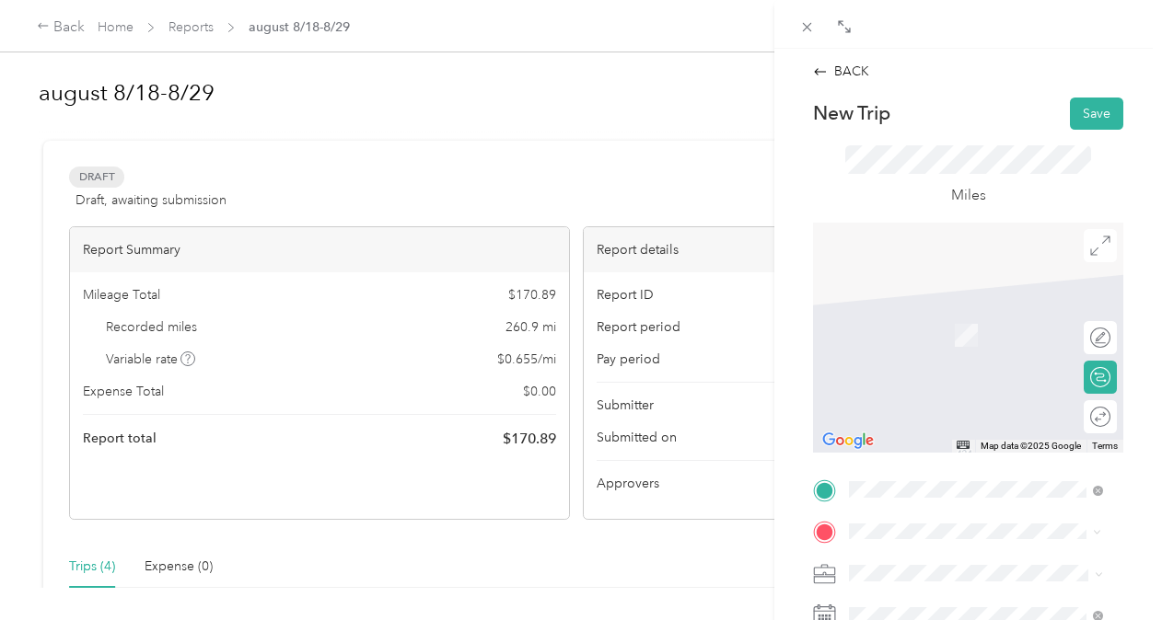
click at [933, 479] on span "[GEOGRAPHIC_DATA] [GEOGRAPHIC_DATA], [US_STATE] 27284, [GEOGRAPHIC_DATA]" at bounding box center [990, 482] width 213 height 49
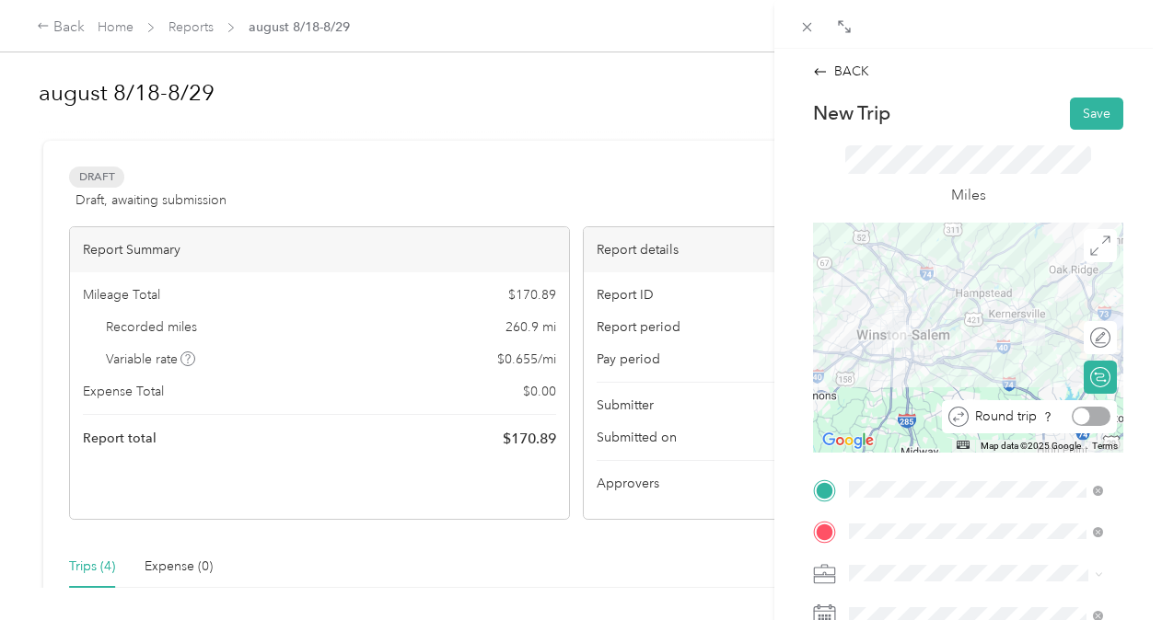
click at [1084, 413] on div at bounding box center [1091, 416] width 39 height 19
click at [1083, 120] on button "Save" at bounding box center [1096, 114] width 53 height 32
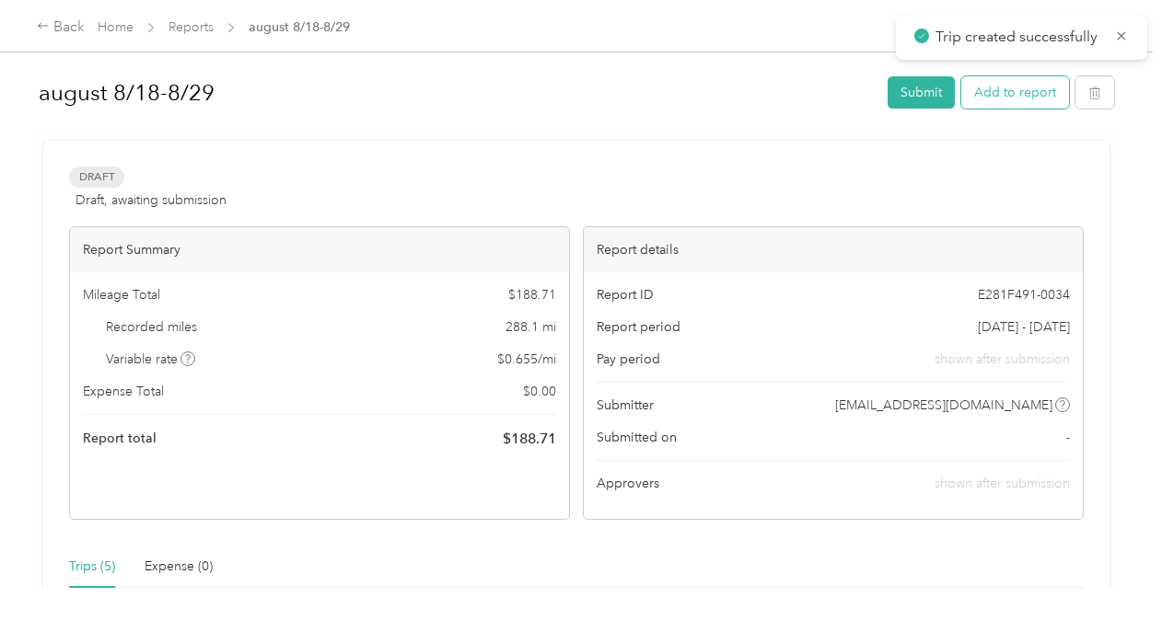
click at [1038, 90] on button "Add to report" at bounding box center [1015, 92] width 108 height 32
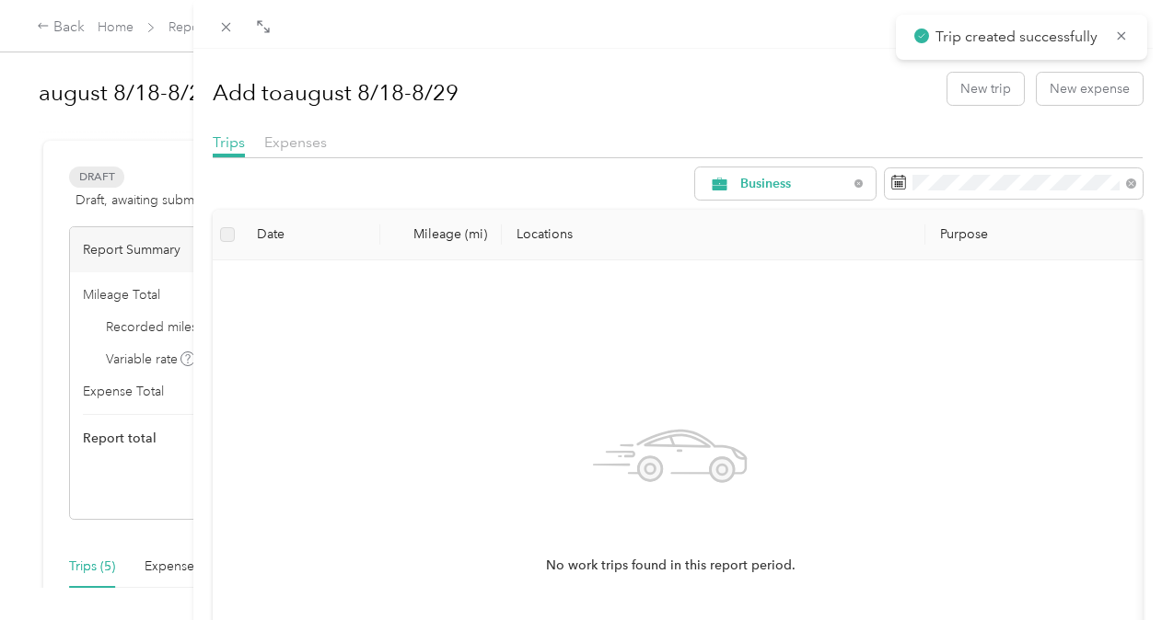
click at [957, 105] on div "Add to august 8/18-8/29 New trip New expense" at bounding box center [678, 88] width 930 height 53
click at [961, 91] on button "New trip" at bounding box center [985, 89] width 76 height 32
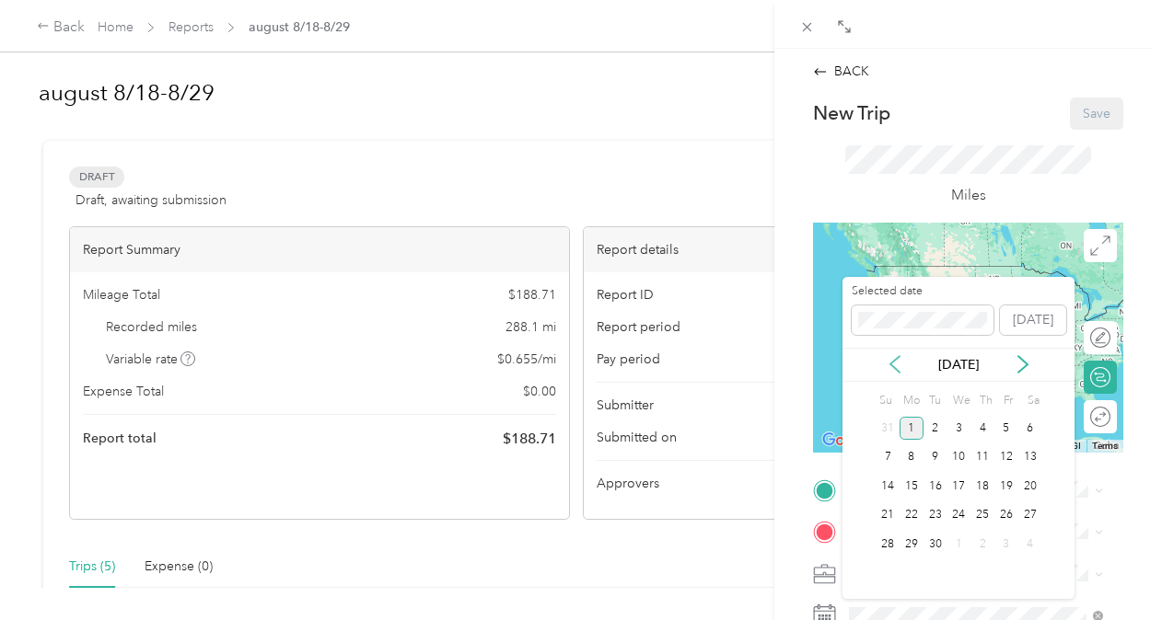
click at [887, 357] on icon at bounding box center [895, 364] width 18 height 18
click at [943, 541] on div "26" at bounding box center [935, 544] width 24 height 23
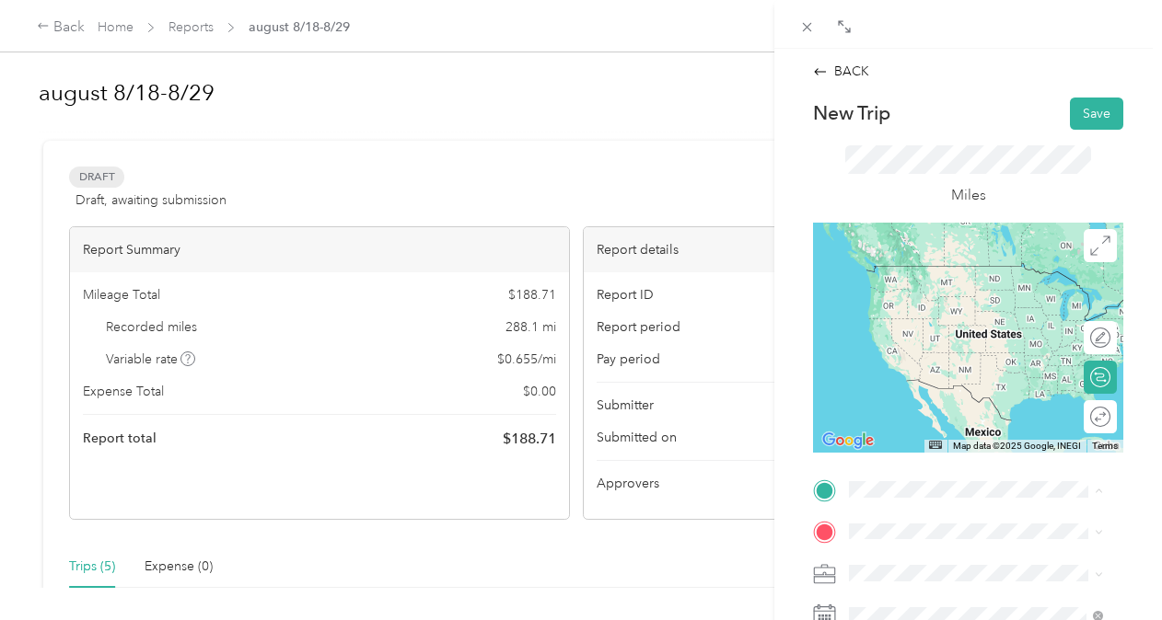
click at [918, 457] on div "Home [STREET_ADDRESS], Winston-Salem, [GEOGRAPHIC_DATA], [GEOGRAPHIC_DATA]" at bounding box center [975, 454] width 240 height 142
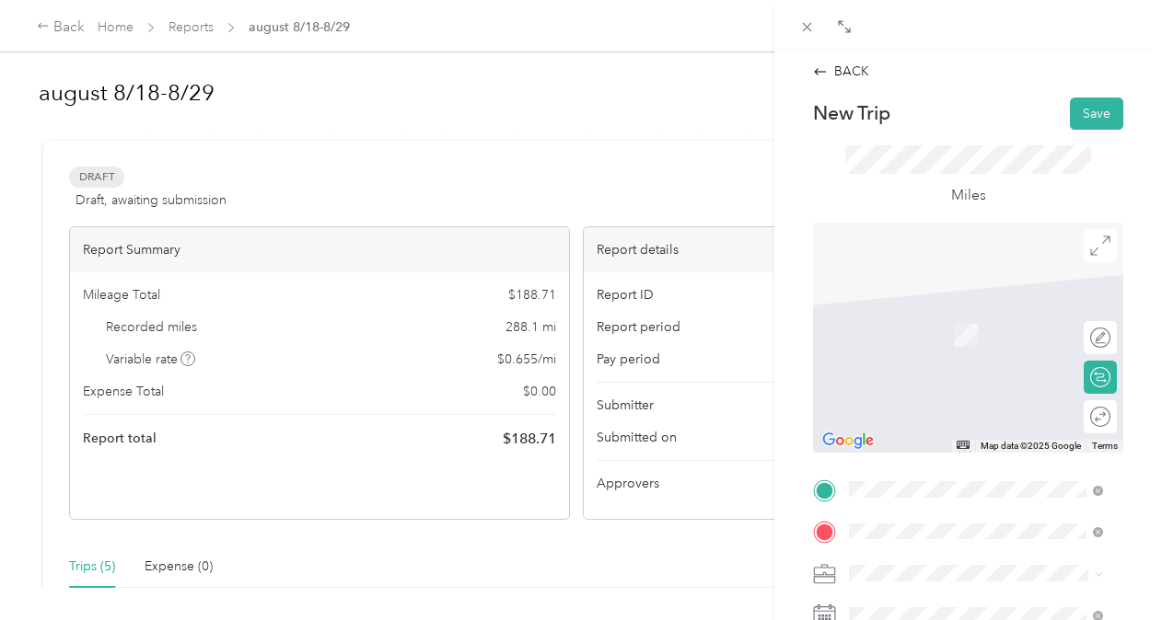
click at [956, 458] on span "[STREET_ADDRESS][US_STATE]" at bounding box center [976, 449] width 184 height 17
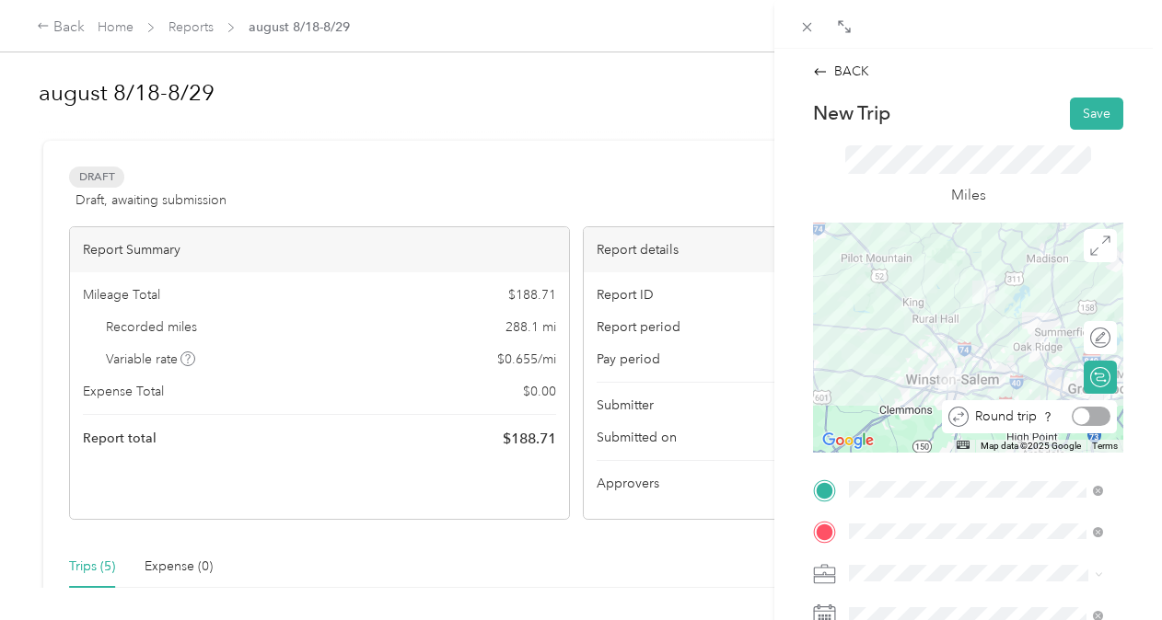
click at [1087, 412] on div at bounding box center [1091, 416] width 39 height 19
click at [1084, 100] on button "Save" at bounding box center [1096, 114] width 53 height 32
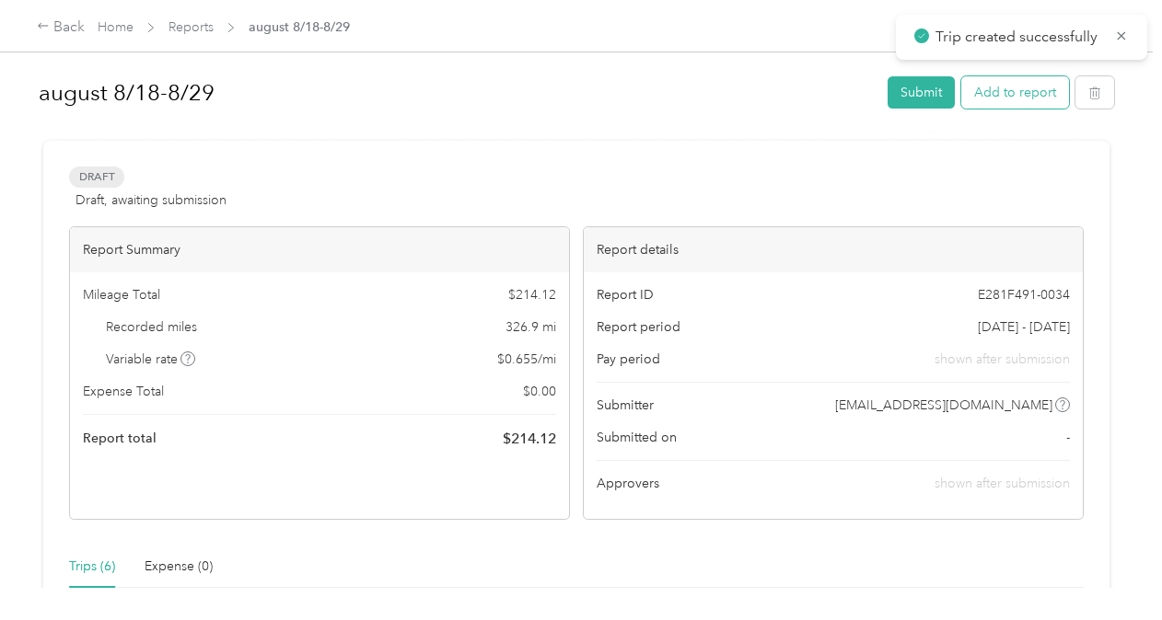
click at [973, 98] on button "Add to report" at bounding box center [1015, 92] width 108 height 32
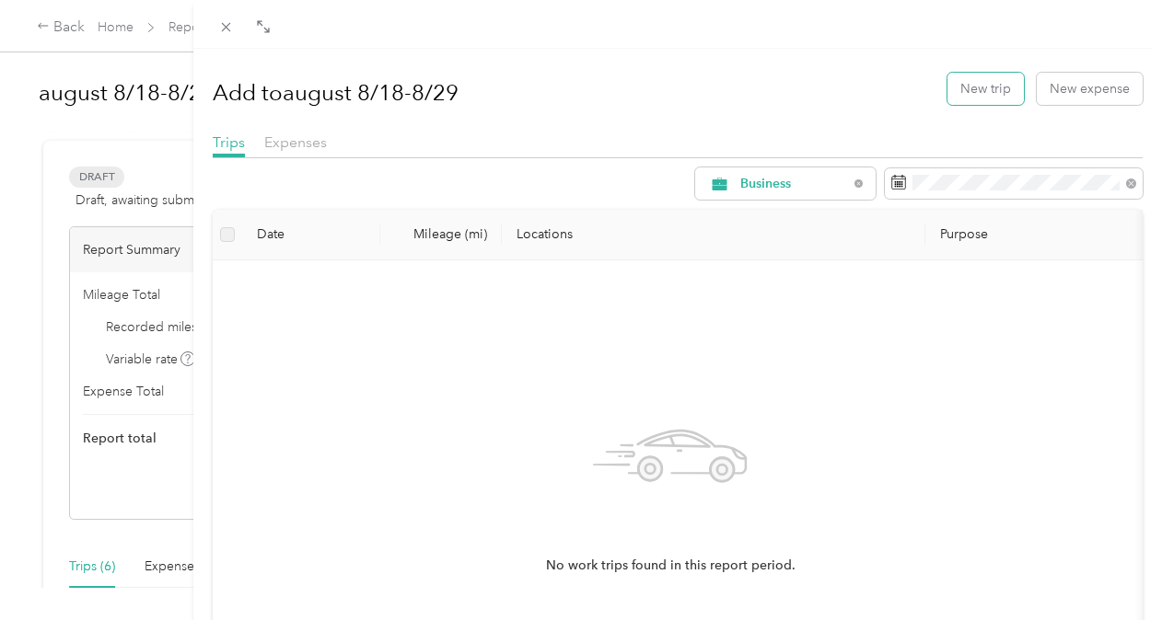
click at [973, 98] on button "New trip" at bounding box center [985, 89] width 76 height 32
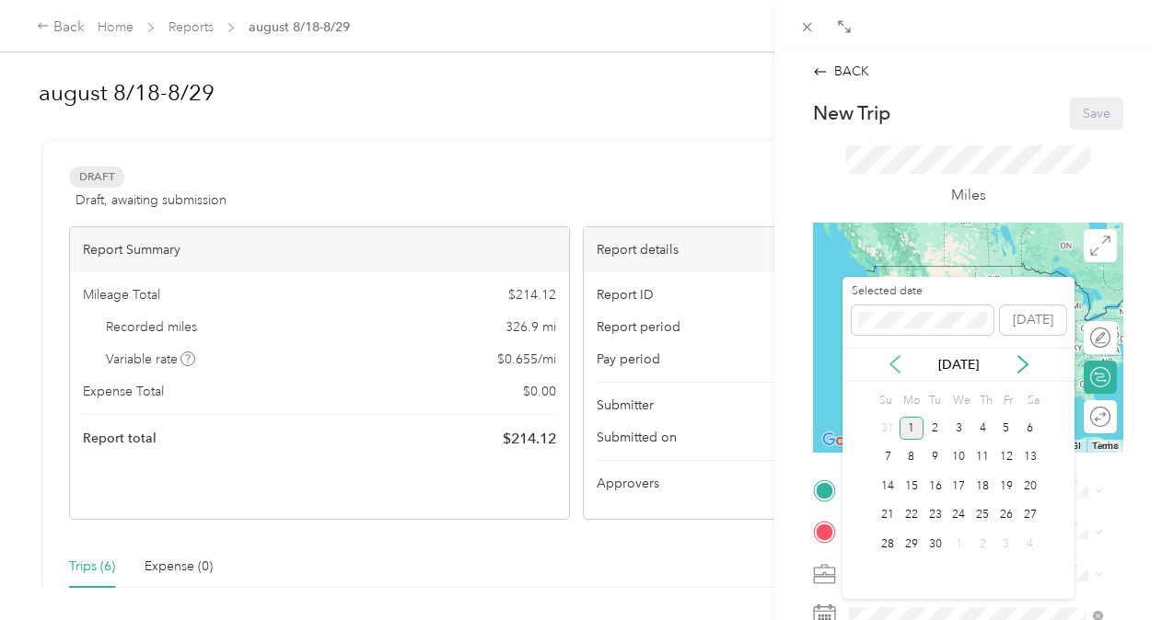
click at [891, 361] on icon at bounding box center [895, 364] width 18 height 18
click at [956, 543] on div "27" at bounding box center [959, 544] width 24 height 23
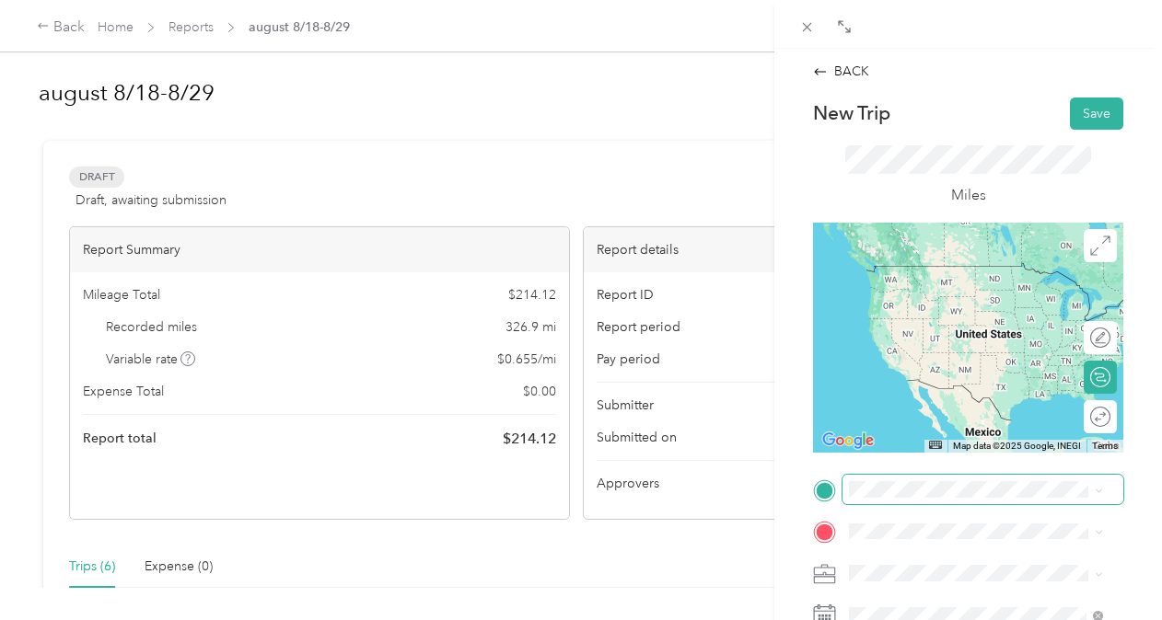
click at [949, 499] on span at bounding box center [982, 489] width 281 height 29
click at [942, 444] on div "Home [STREET_ADDRESS], Winston-Salem, [GEOGRAPHIC_DATA], [GEOGRAPHIC_DATA]" at bounding box center [990, 454] width 213 height 135
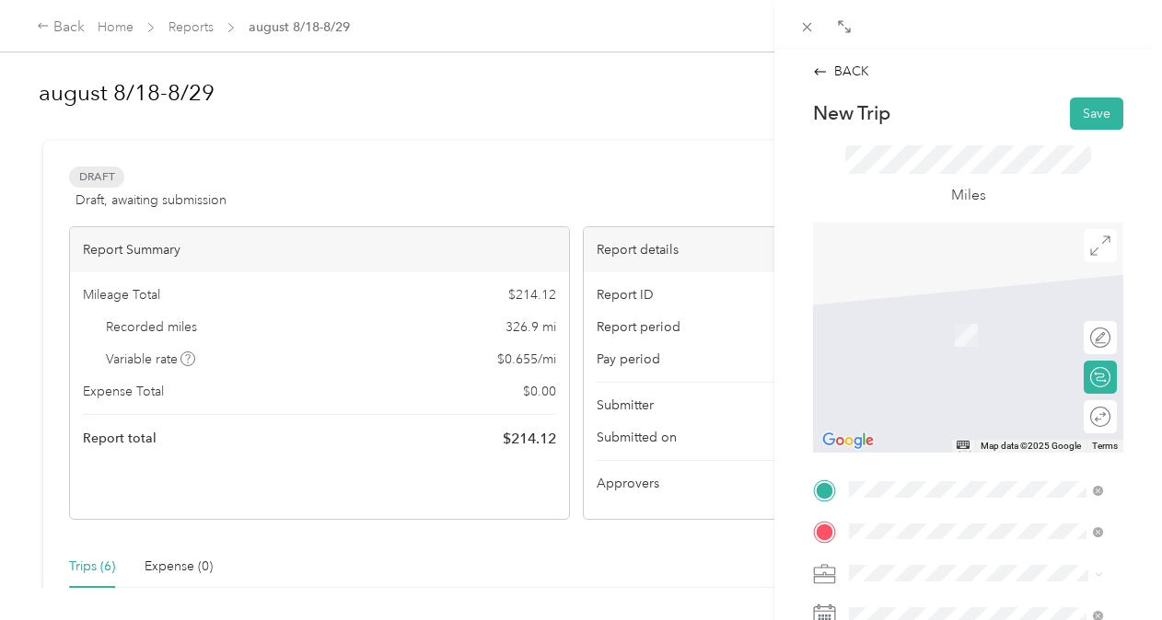
click at [933, 343] on span "[PERSON_NAME][GEOGRAPHIC_DATA][US_STATE], [GEOGRAPHIC_DATA]" at bounding box center [990, 323] width 213 height 49
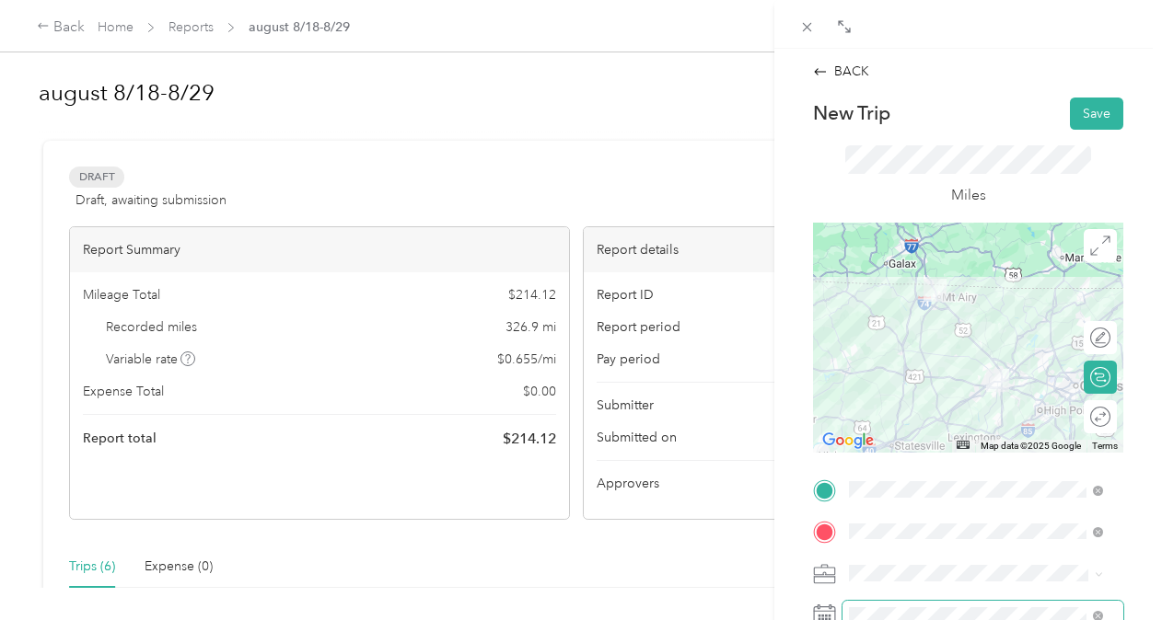
click at [897, 602] on span at bounding box center [982, 615] width 281 height 29
click at [1084, 410] on div at bounding box center [1091, 416] width 39 height 19
click at [1101, 110] on button "Save" at bounding box center [1096, 114] width 53 height 32
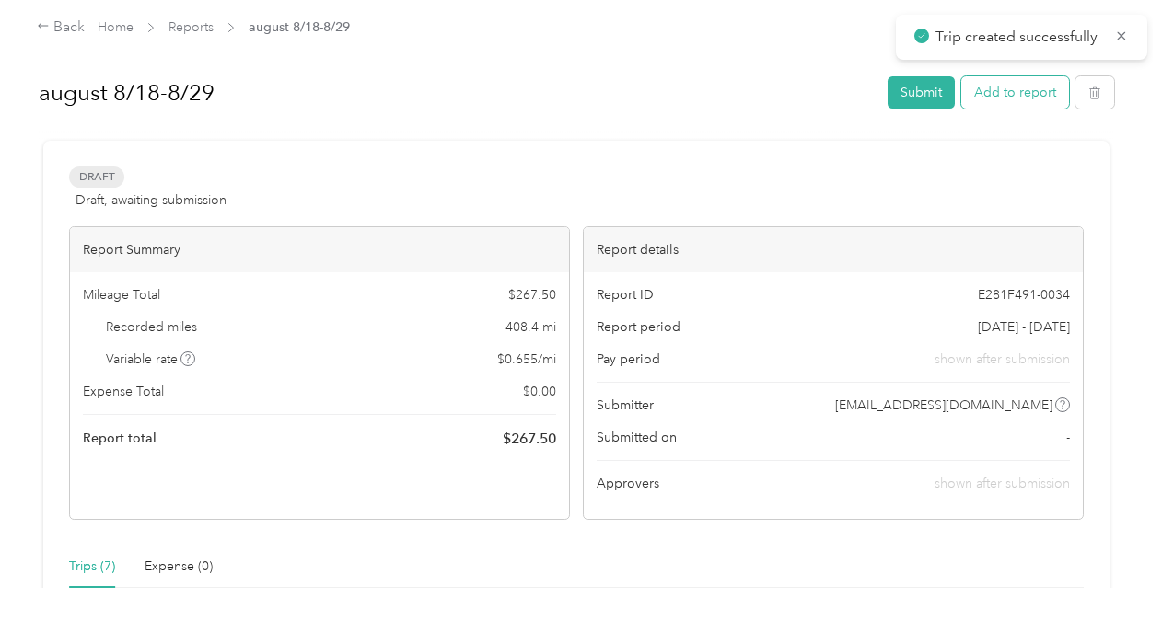
click at [1013, 81] on button "Add to report" at bounding box center [1015, 92] width 108 height 32
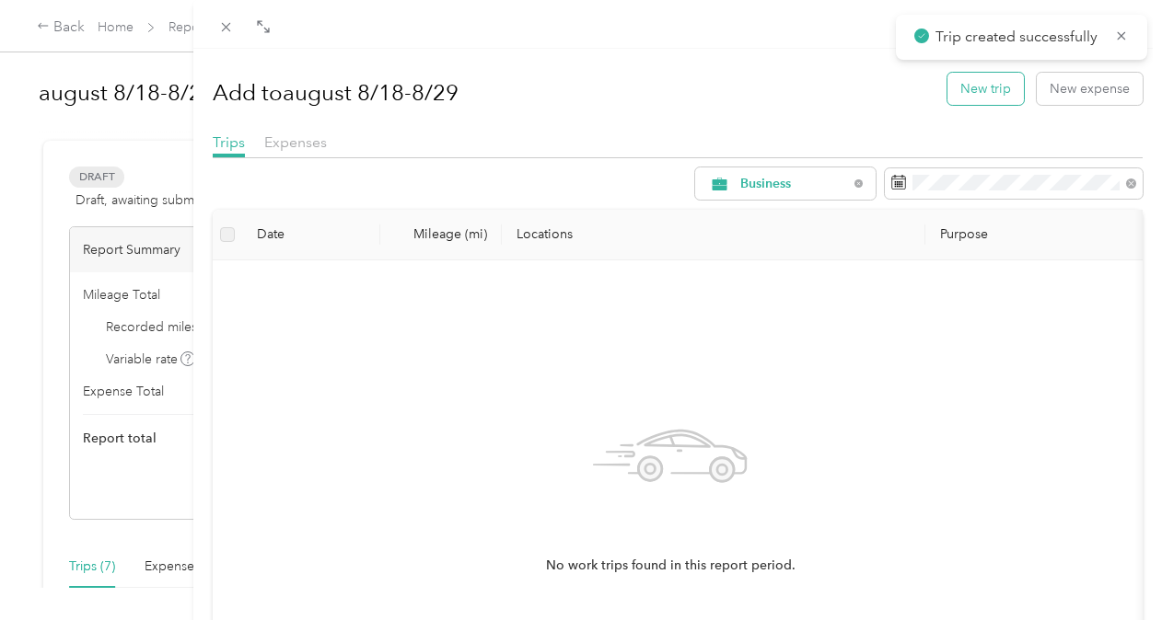
click at [984, 93] on button "New trip" at bounding box center [985, 89] width 76 height 32
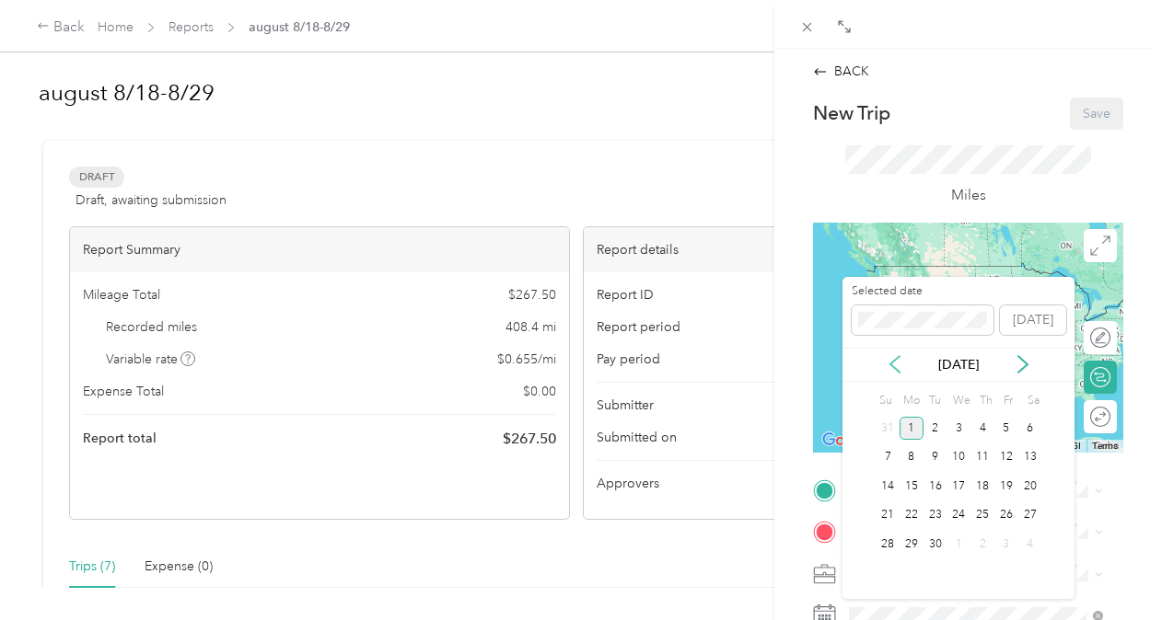
click at [887, 365] on icon at bounding box center [895, 364] width 18 height 18
click at [983, 539] on div "28" at bounding box center [982, 544] width 24 height 23
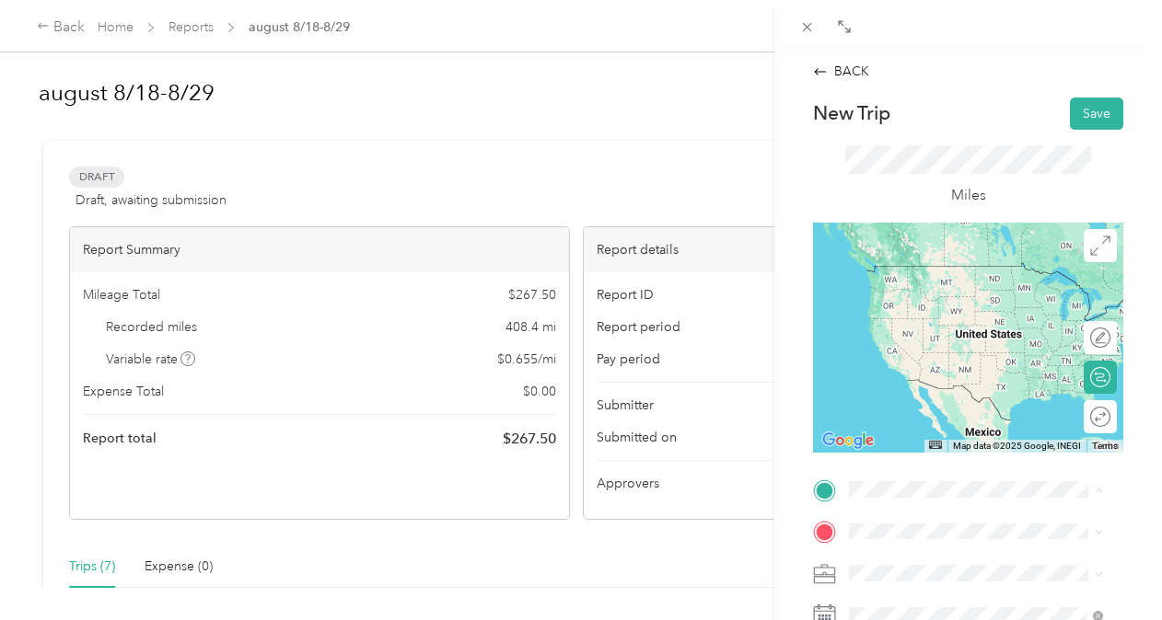
click at [927, 435] on span "[GEOGRAPHIC_DATA], [GEOGRAPHIC_DATA], [GEOGRAPHIC_DATA] , 27101, [GEOGRAPHIC_DA…" at bounding box center [976, 464] width 184 height 112
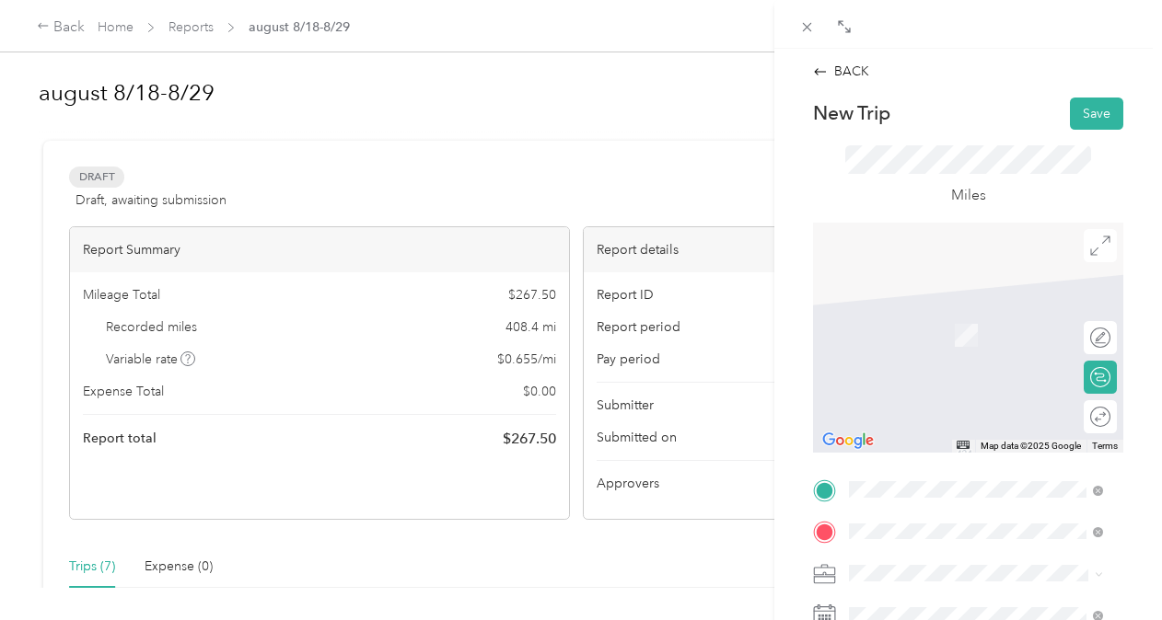
click at [917, 383] on span "[GEOGRAPHIC_DATA][US_STATE], [GEOGRAPHIC_DATA]" at bounding box center [990, 367] width 213 height 32
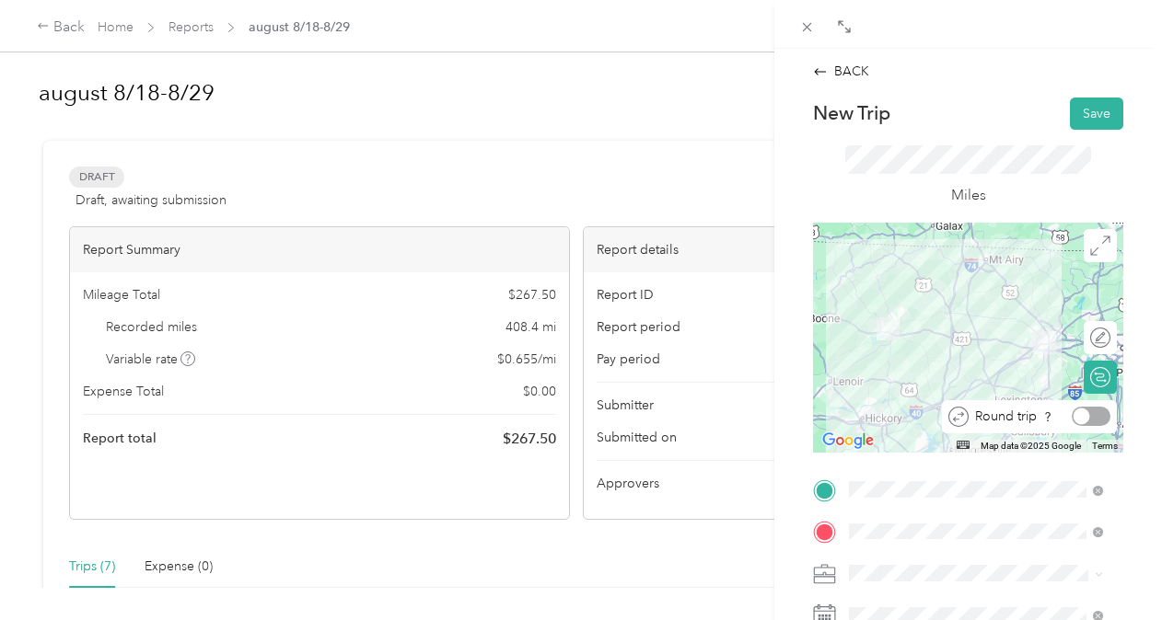
click at [1088, 421] on div at bounding box center [1091, 416] width 39 height 19
click at [1096, 112] on button "Save" at bounding box center [1096, 114] width 53 height 32
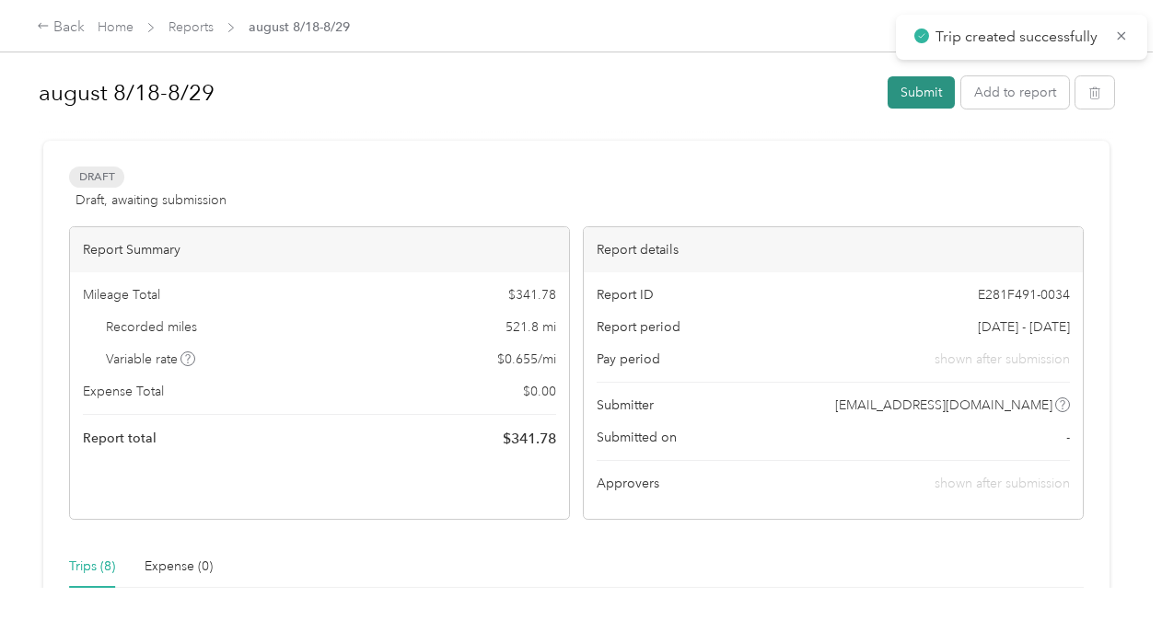
click at [935, 88] on button "Submit" at bounding box center [920, 92] width 67 height 32
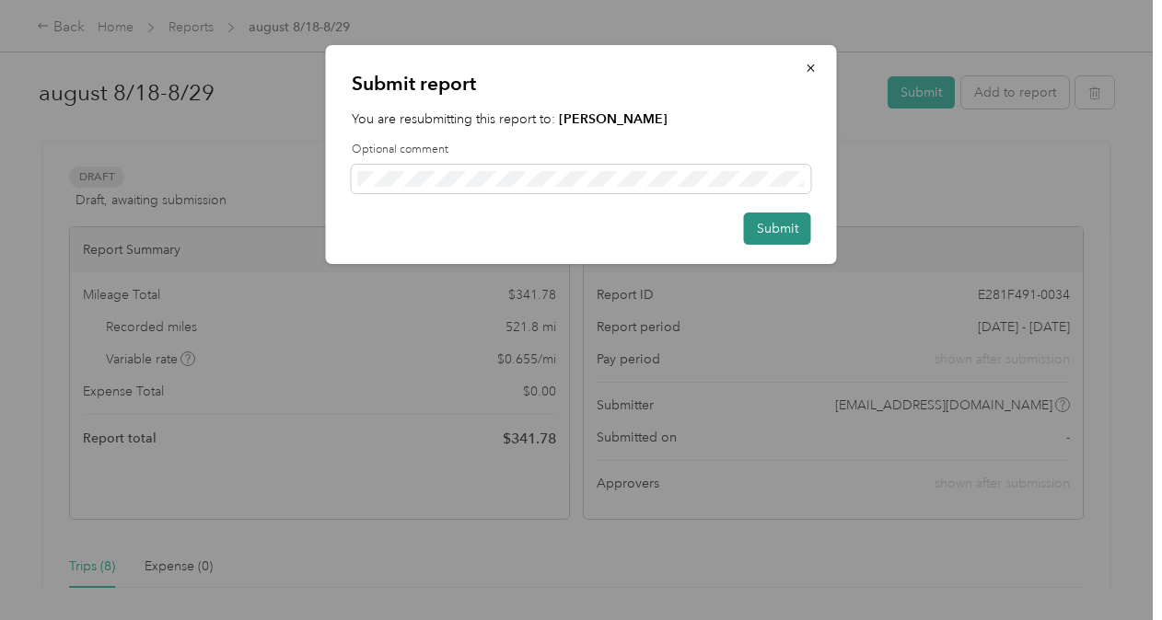
click at [774, 215] on button "Submit" at bounding box center [777, 229] width 67 height 32
